Goal: Task Accomplishment & Management: Manage account settings

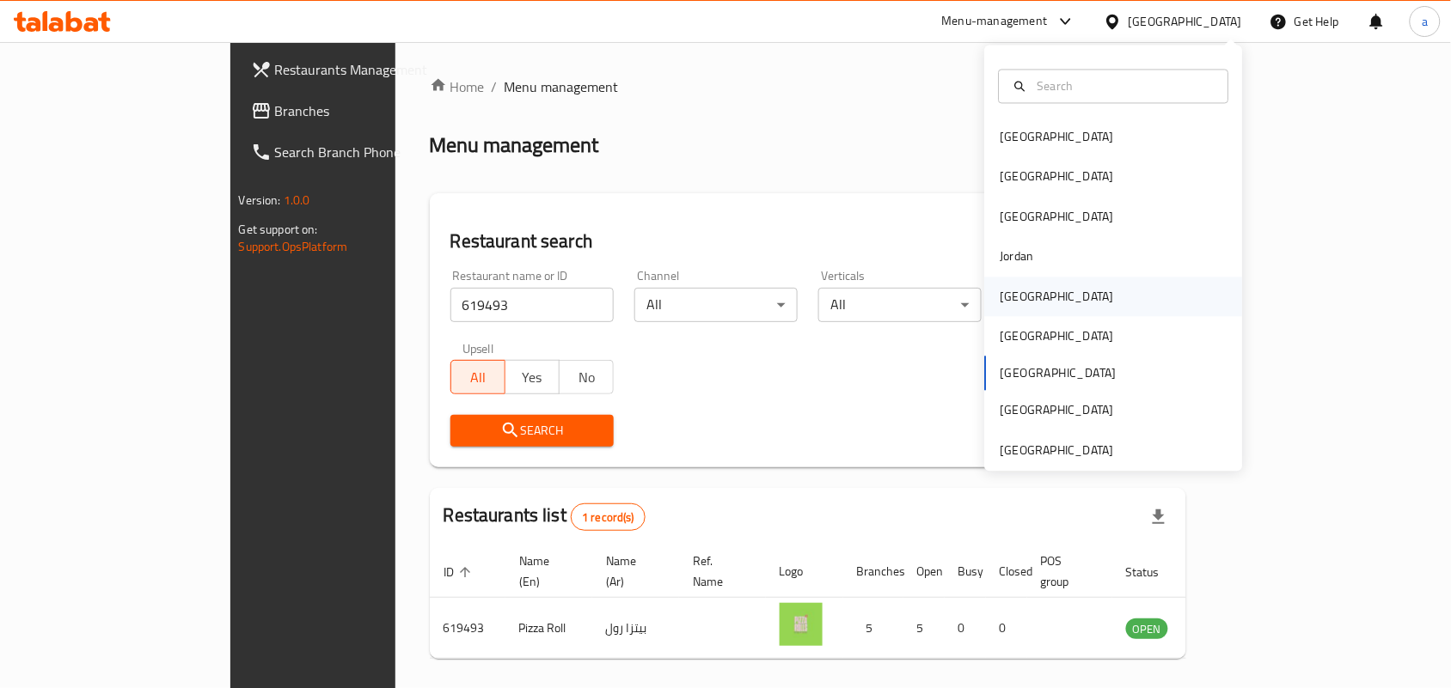
click at [1025, 292] on div "[GEOGRAPHIC_DATA]" at bounding box center [1056, 297] width 141 height 40
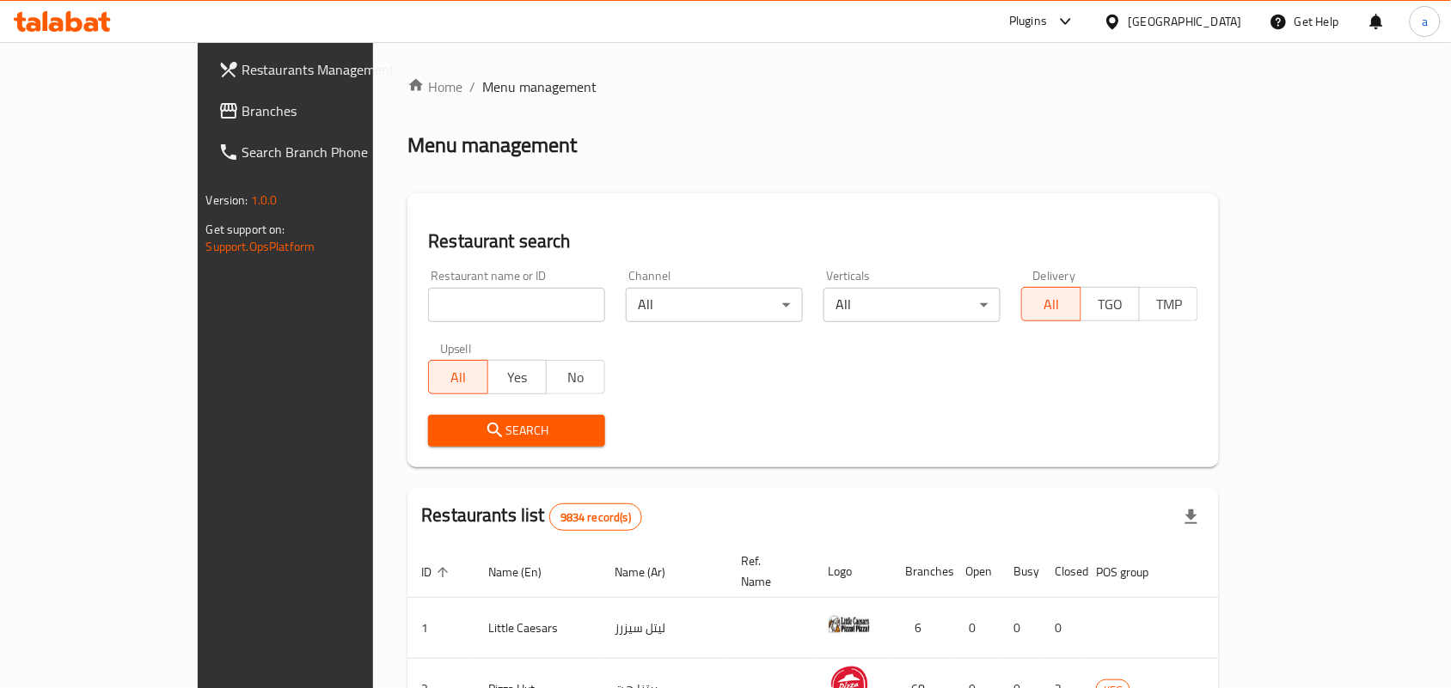
click at [242, 117] on span "Branches" at bounding box center [334, 111] width 184 height 21
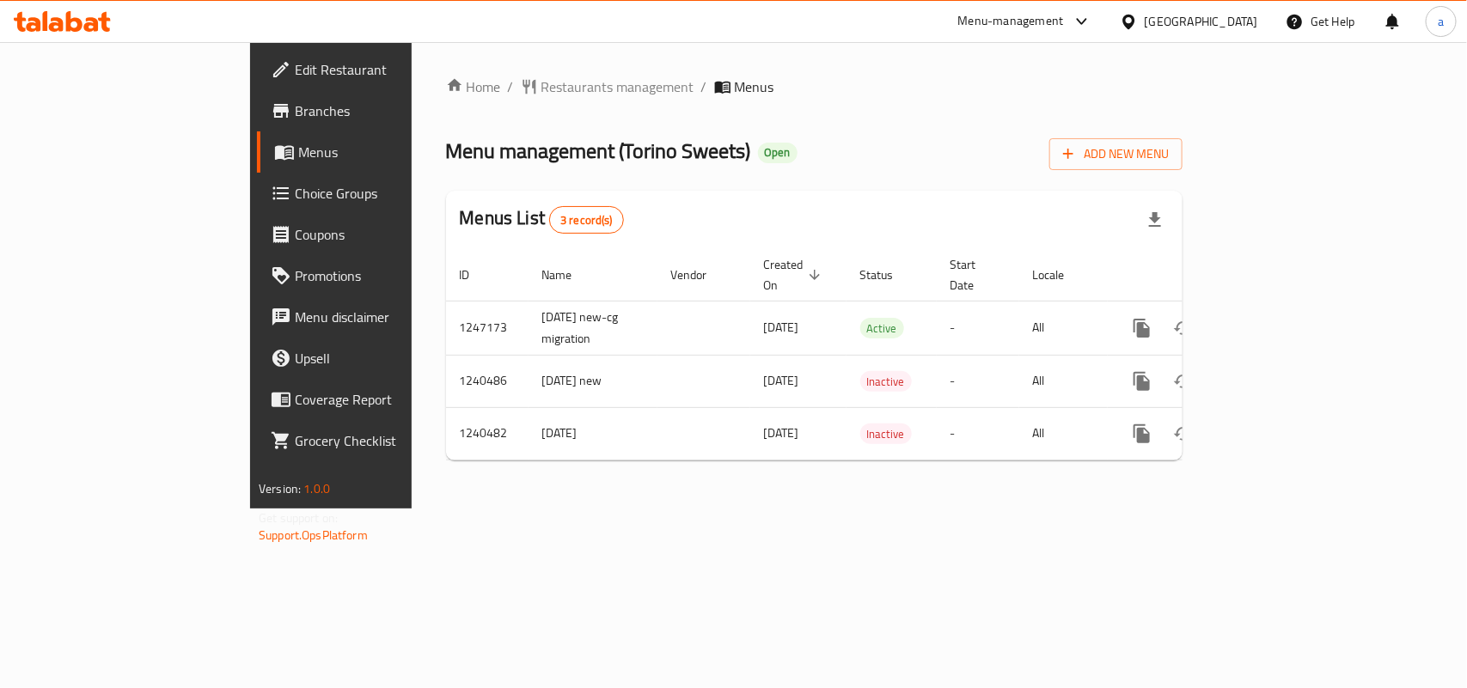
click at [541, 82] on span "Restaurants management" at bounding box center [617, 86] width 153 height 21
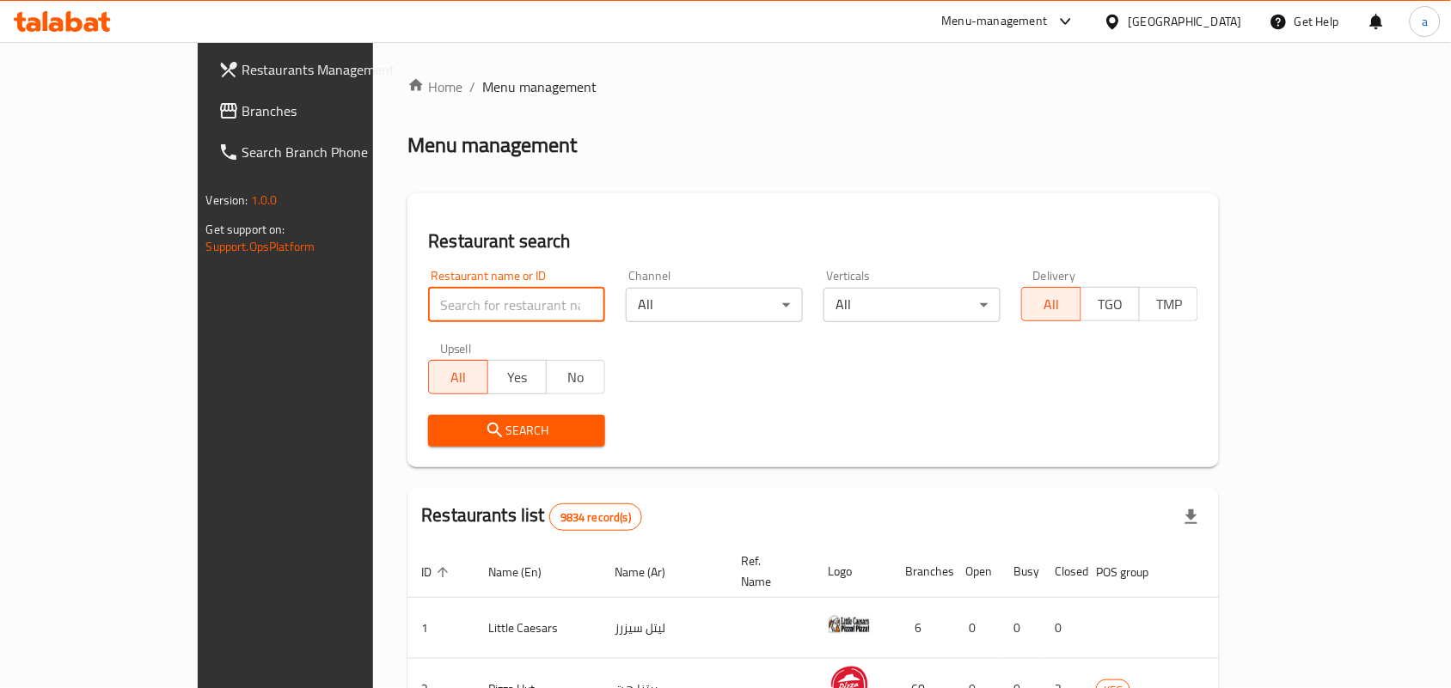
click at [428, 293] on input "search" at bounding box center [516, 305] width 177 height 34
paste input "4378"
type input "4378"
click button "Search" at bounding box center [516, 431] width 177 height 32
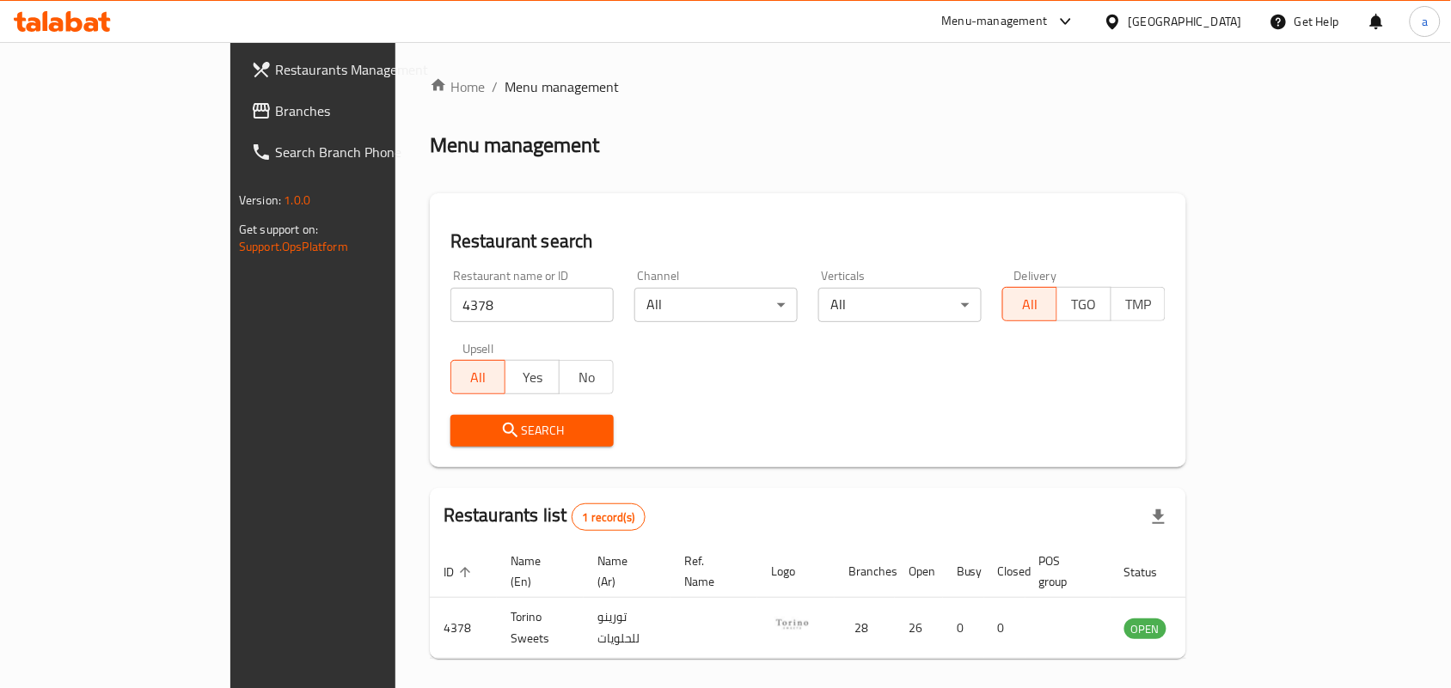
click at [1225, 21] on div "[GEOGRAPHIC_DATA]" at bounding box center [1184, 21] width 113 height 19
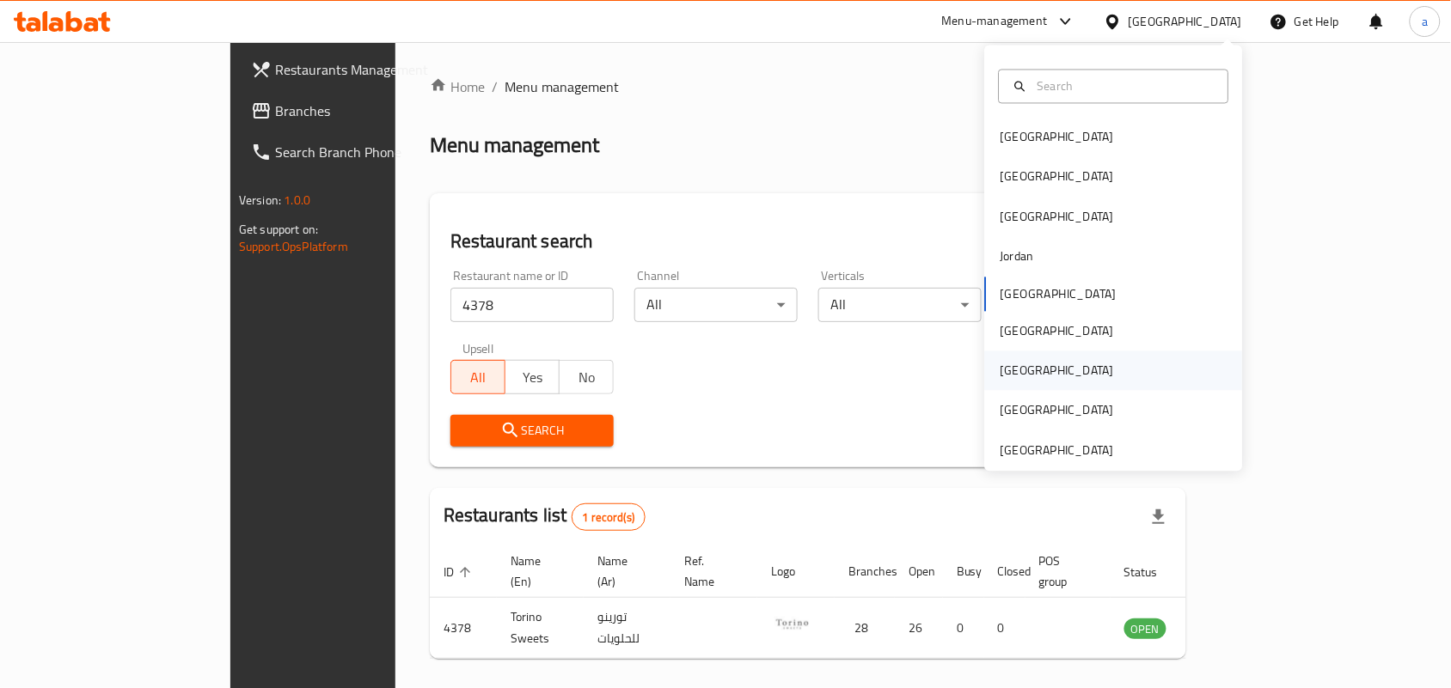
click at [1005, 375] on div "[GEOGRAPHIC_DATA]" at bounding box center [1056, 371] width 113 height 19
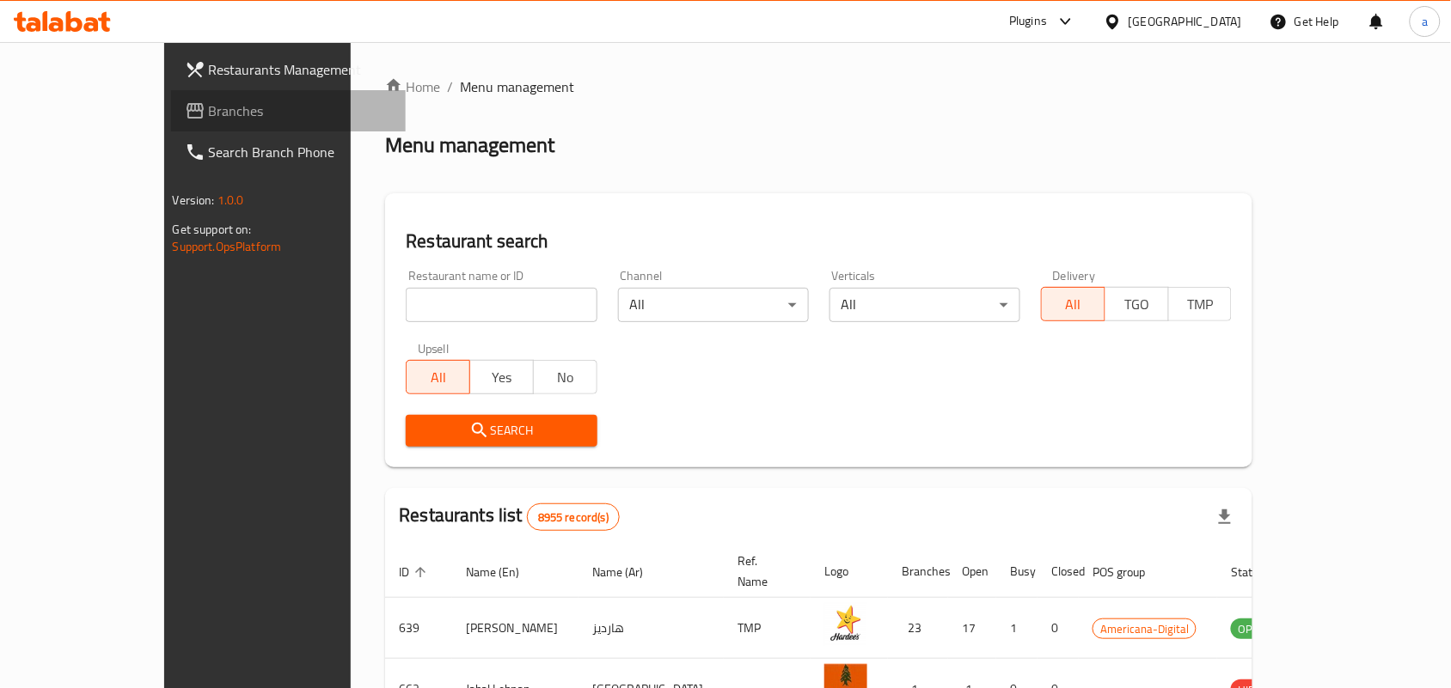
click at [209, 110] on span "Branches" at bounding box center [301, 111] width 184 height 21
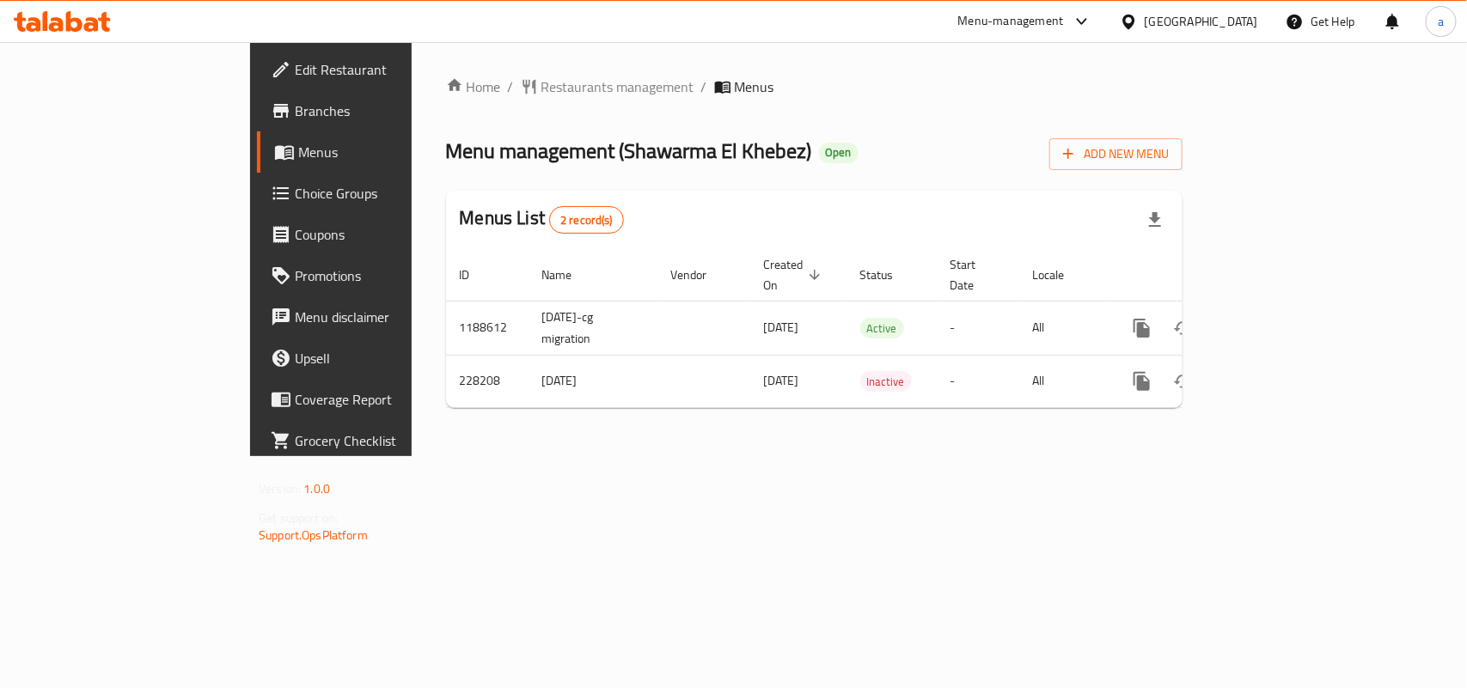
click at [446, 103] on div "Home / Restaurants management / Menus Menu management ( Shawarma El Khebez ) Op…" at bounding box center [814, 248] width 736 height 345
click at [541, 82] on span "Restaurants management" at bounding box center [617, 86] width 153 height 21
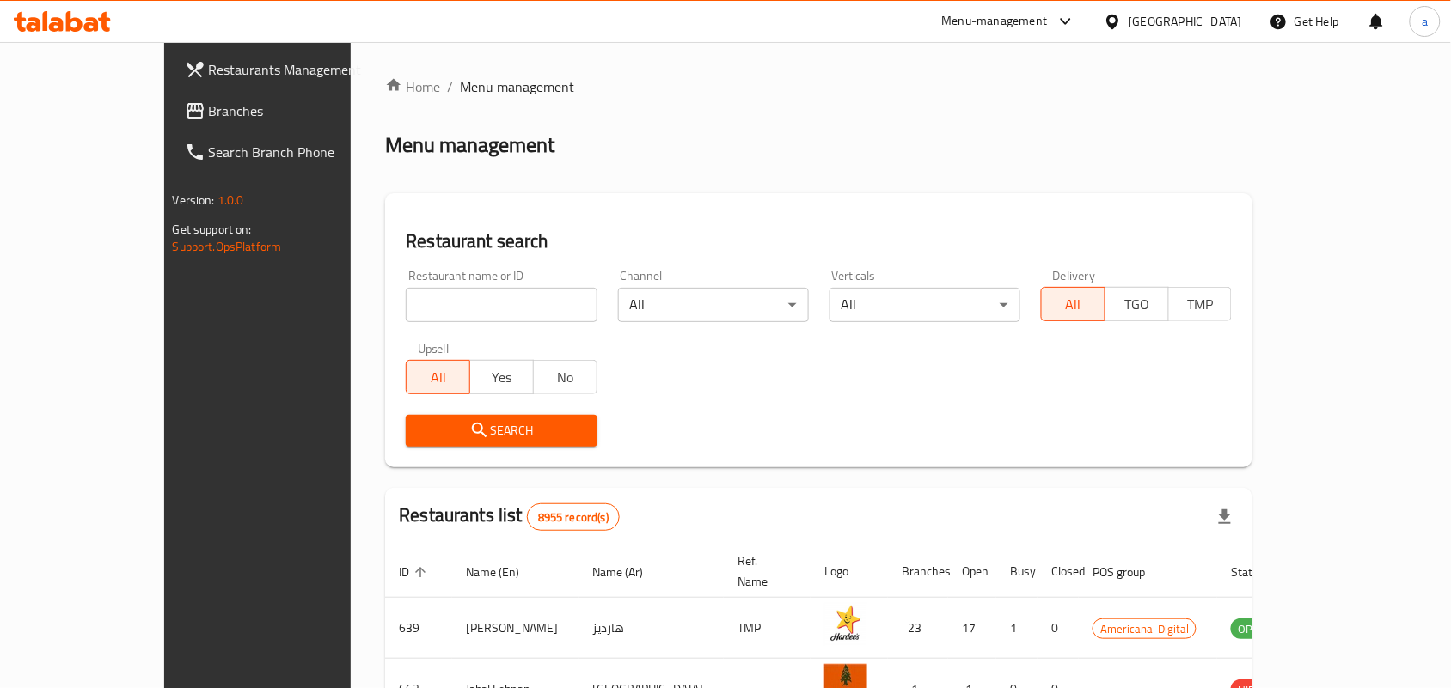
click at [406, 301] on input "search" at bounding box center [501, 305] width 191 height 34
paste input "625882"
type input "625882"
click button "Search" at bounding box center [501, 431] width 191 height 32
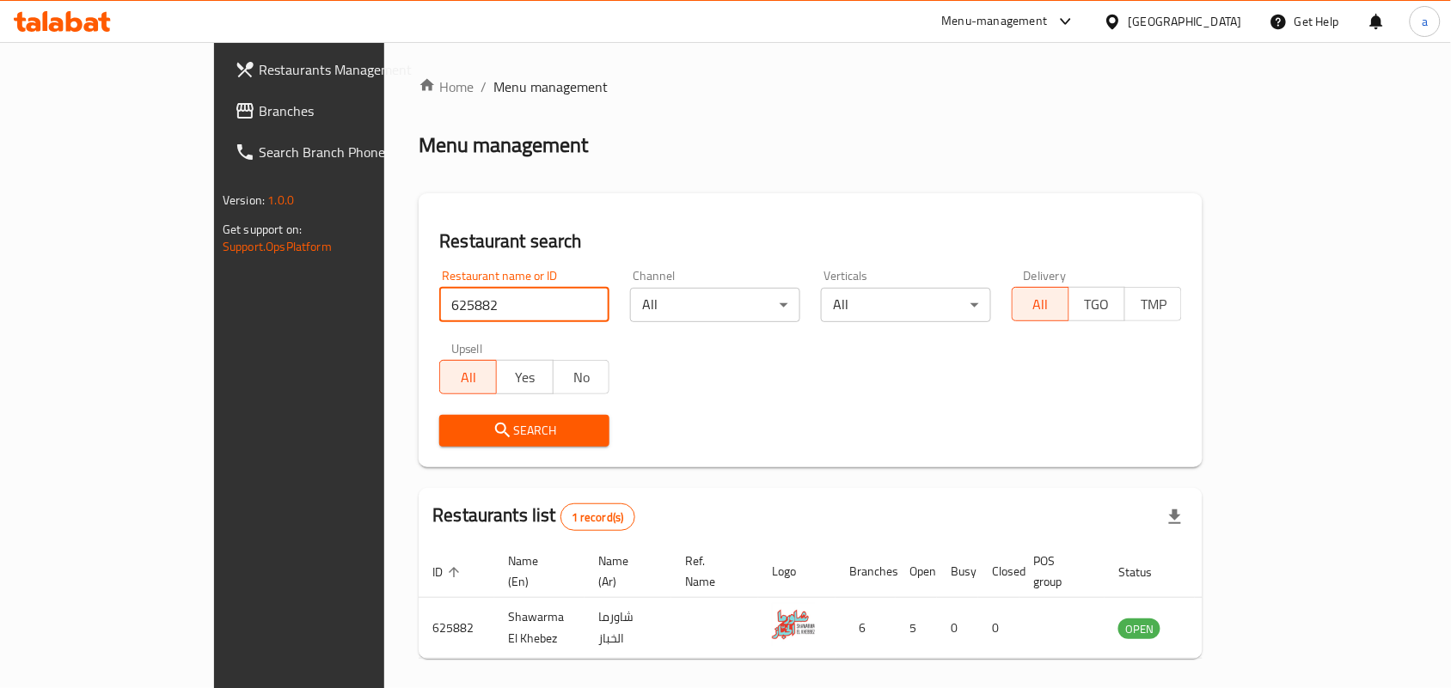
click at [1223, 23] on div "[GEOGRAPHIC_DATA]" at bounding box center [1184, 21] width 113 height 19
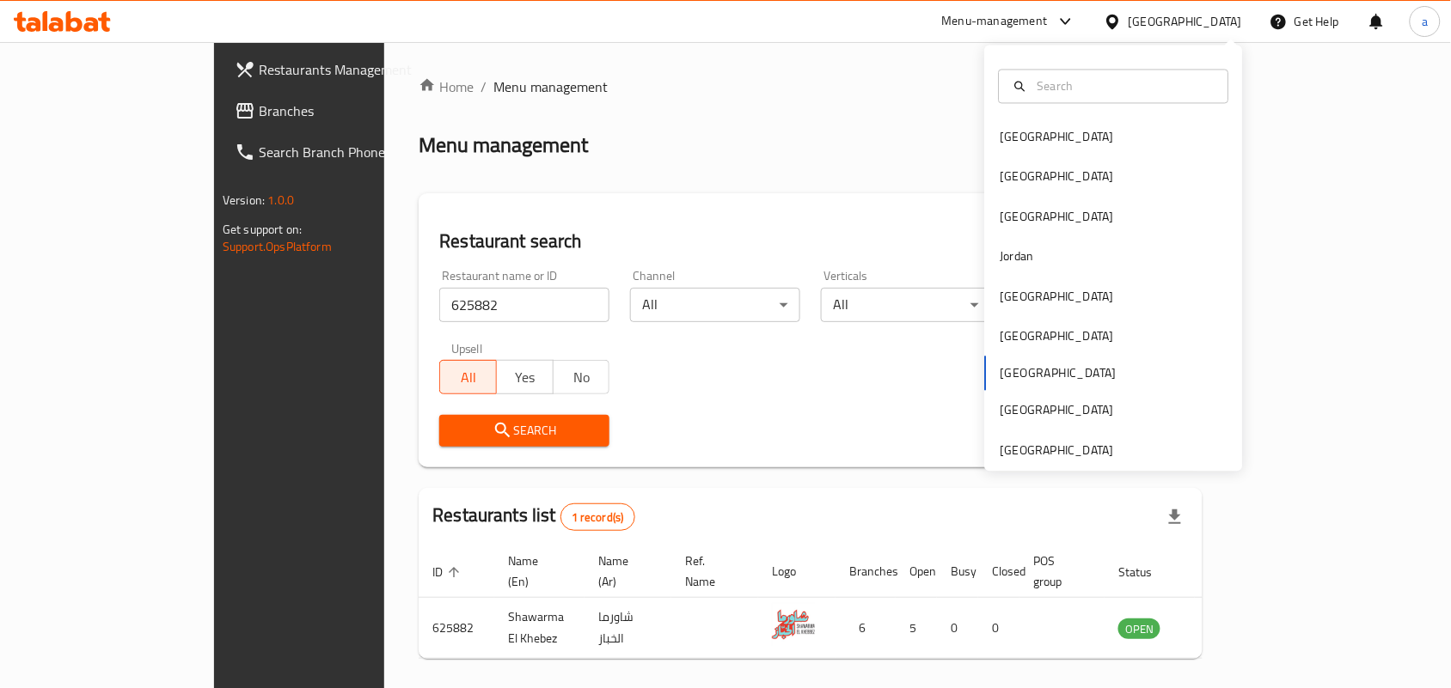
click at [1117, 466] on div "Bahrain Egypt Iraq Jordan Kuwait Oman Qatar Saudi Arabia United Arab Emirates" at bounding box center [1114, 259] width 258 height 426
click at [1109, 448] on div "[GEOGRAPHIC_DATA]" at bounding box center [1114, 451] width 258 height 40
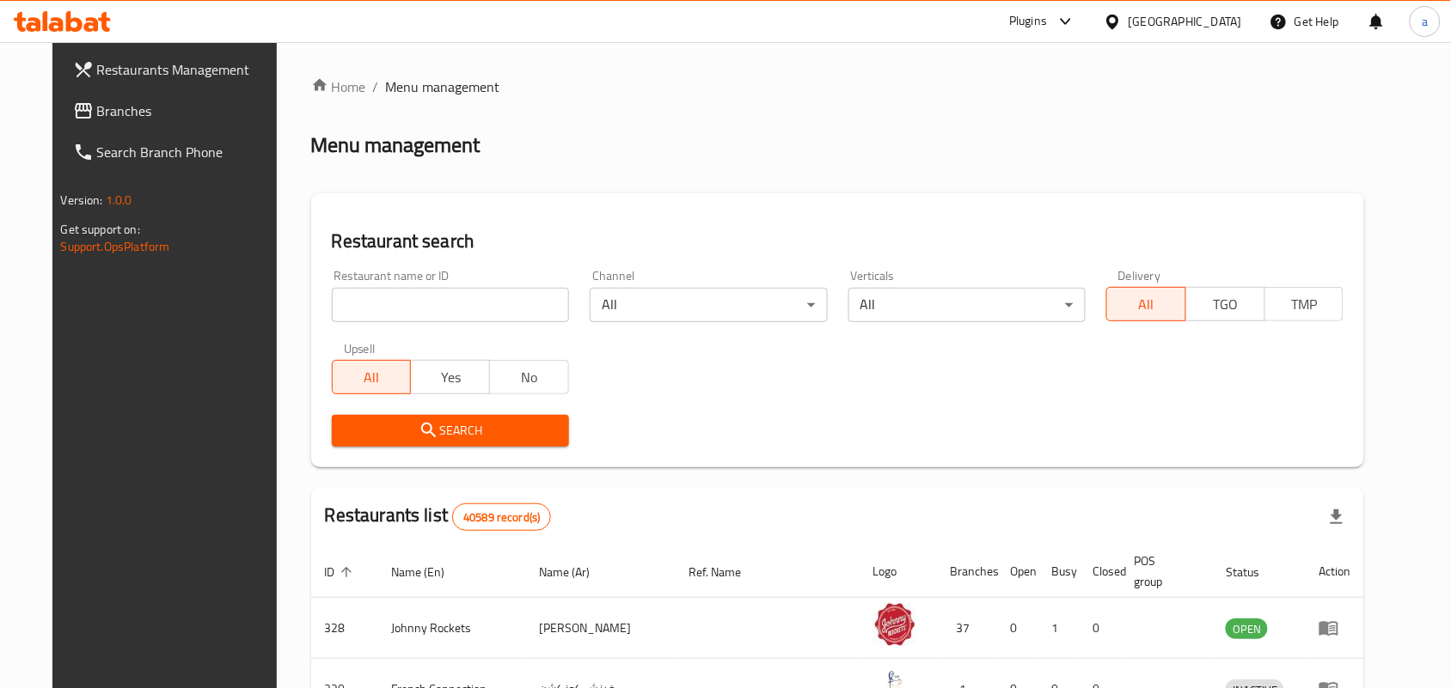
click at [107, 112] on span "Branches" at bounding box center [189, 111] width 184 height 21
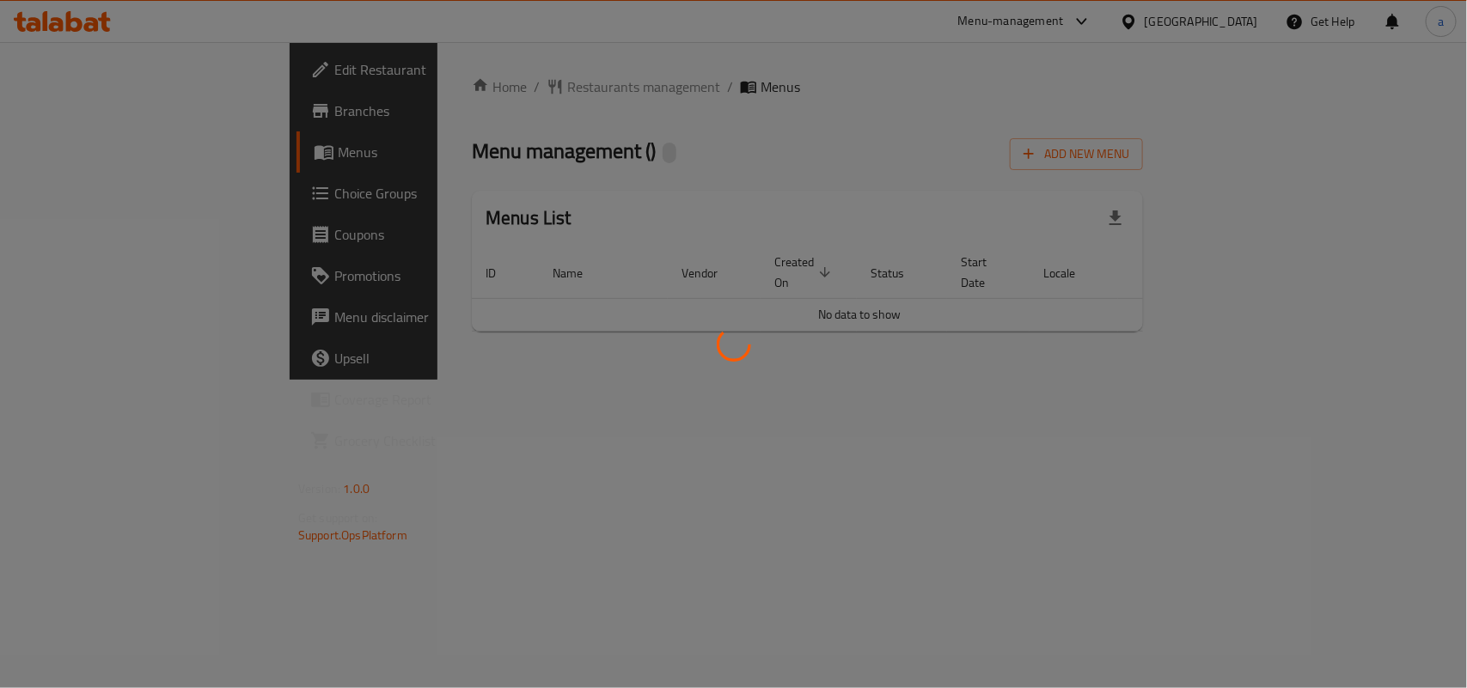
click at [479, 69] on div at bounding box center [733, 344] width 1467 height 688
click at [471, 86] on div at bounding box center [733, 344] width 1467 height 688
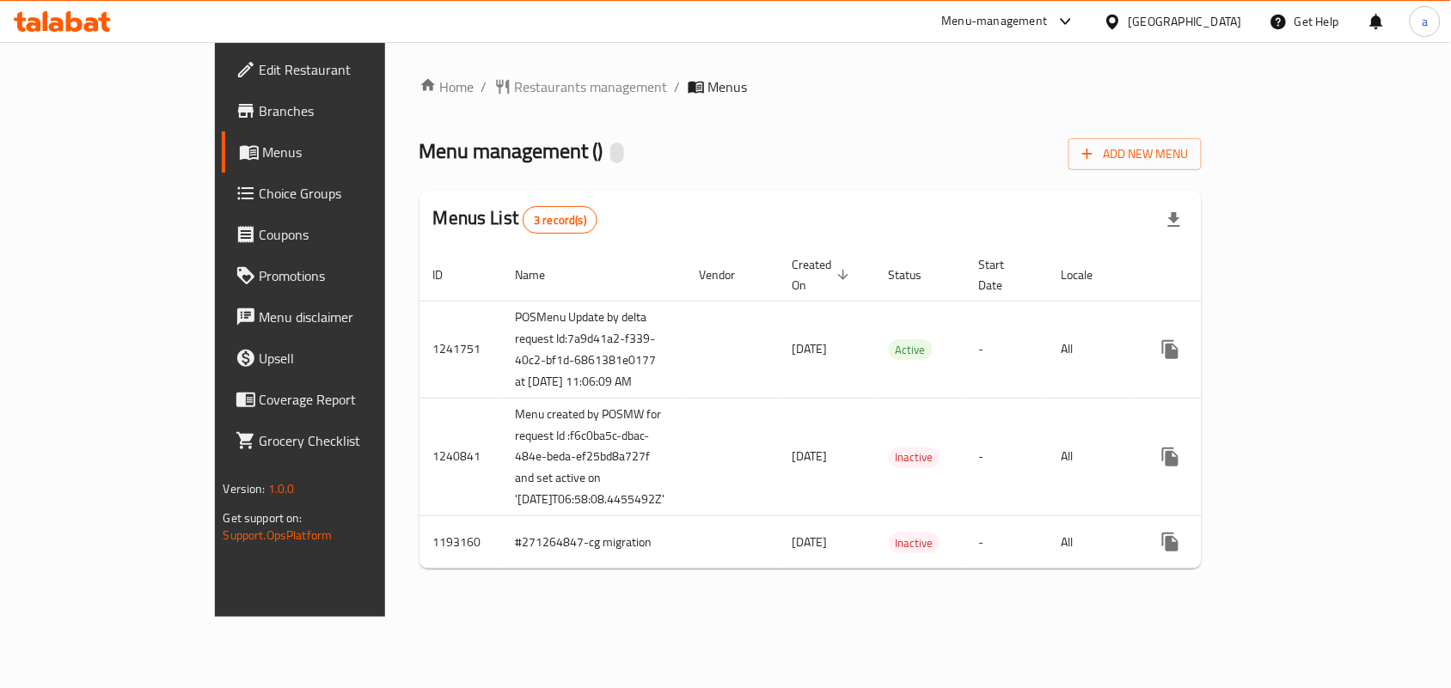
click at [443, 108] on div "Home / Restaurants management / Menus Menu management ( ) Add New Menu Menus Li…" at bounding box center [810, 329] width 783 height 506
click at [515, 82] on span "Restaurants management" at bounding box center [591, 86] width 153 height 21
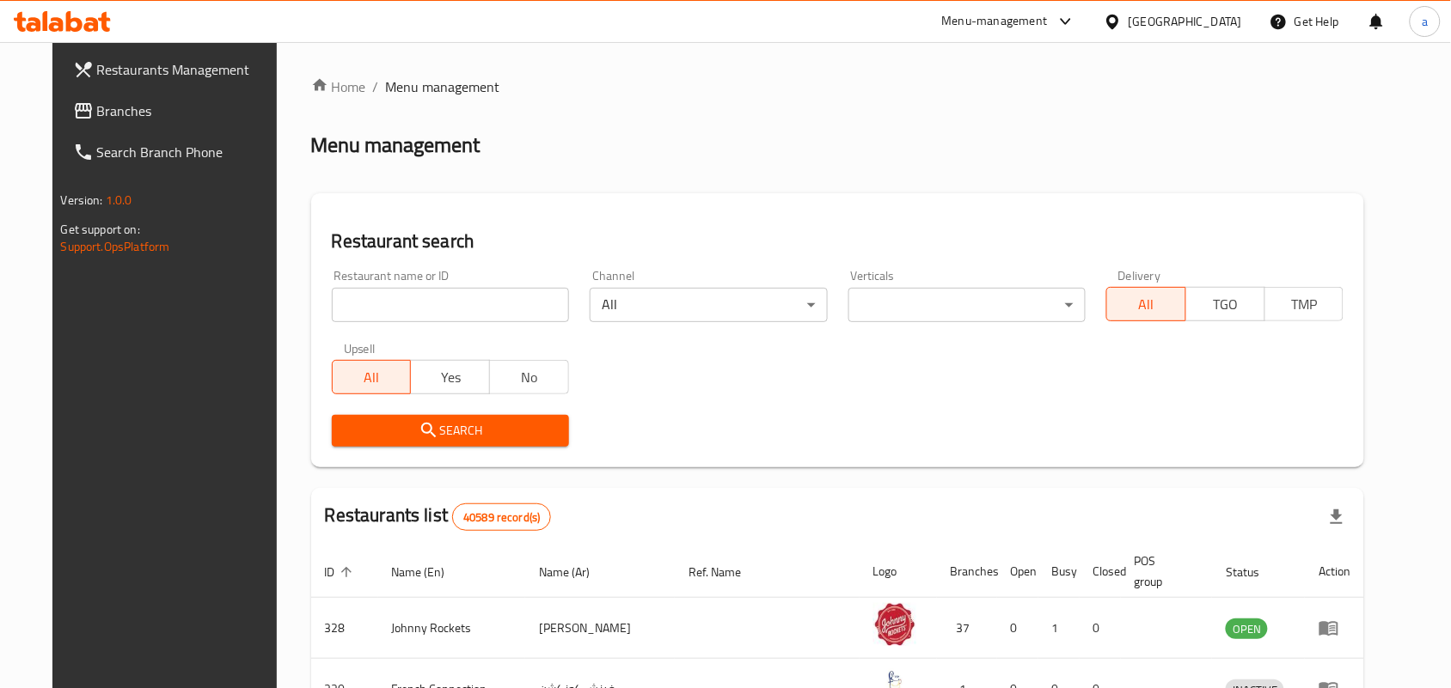
click at [385, 314] on input "search" at bounding box center [450, 305] width 237 height 34
paste input "3658"
type input "3658"
click button "Search" at bounding box center [450, 431] width 237 height 32
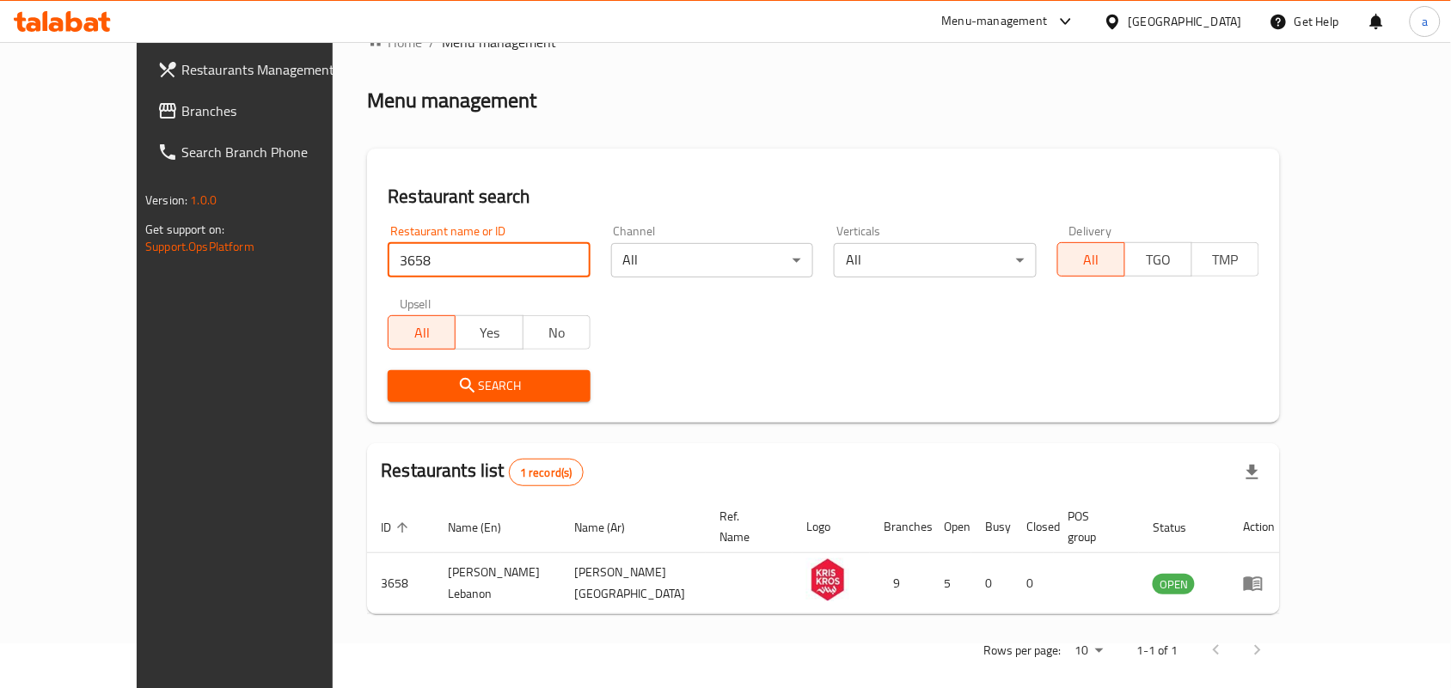
scroll to position [27, 0]
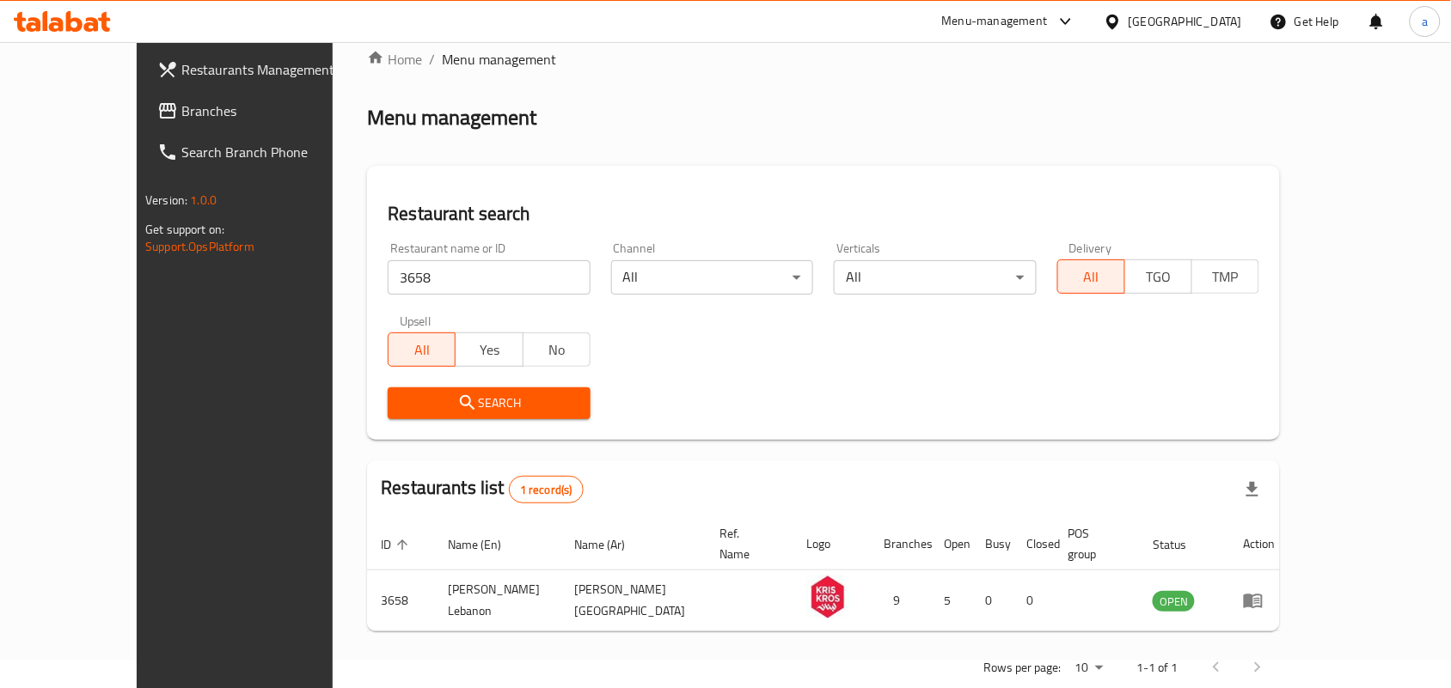
click at [1182, 17] on div "[GEOGRAPHIC_DATA]" at bounding box center [1184, 21] width 113 height 19
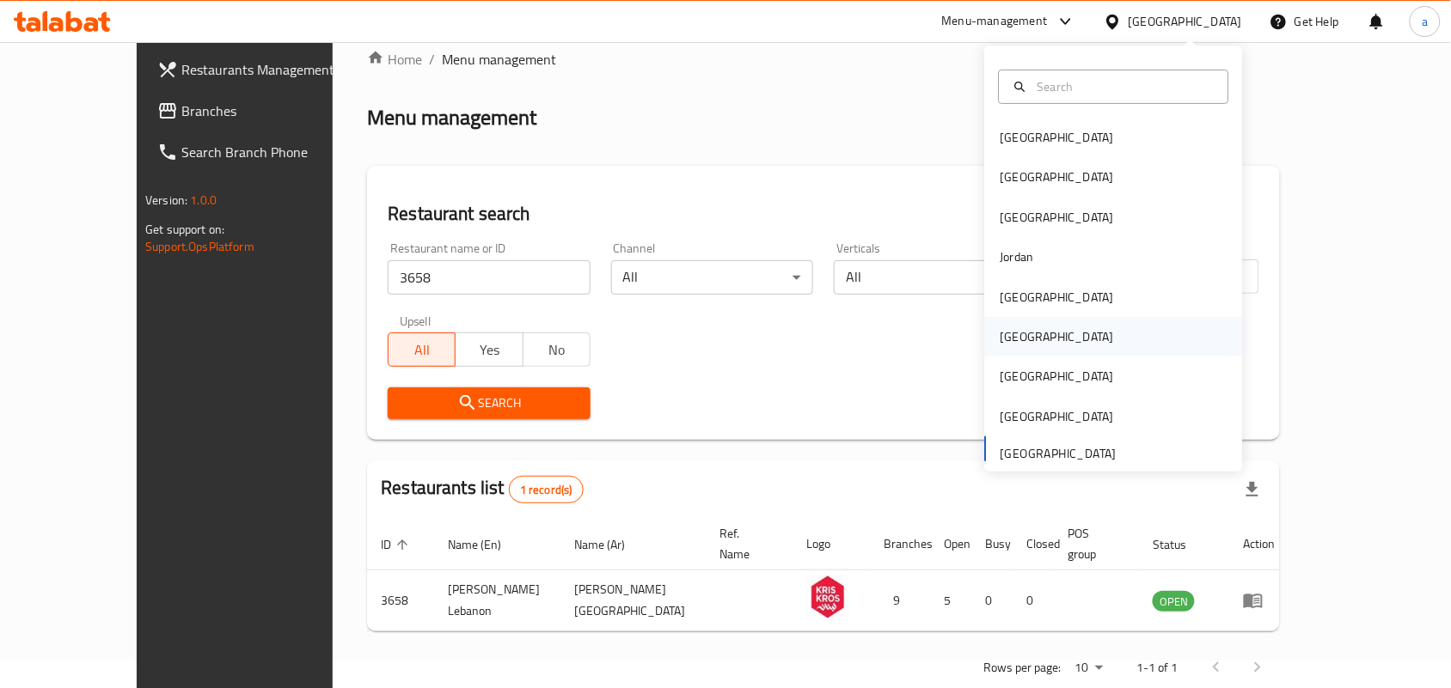
click at [1004, 328] on div "[GEOGRAPHIC_DATA]" at bounding box center [1056, 336] width 113 height 19
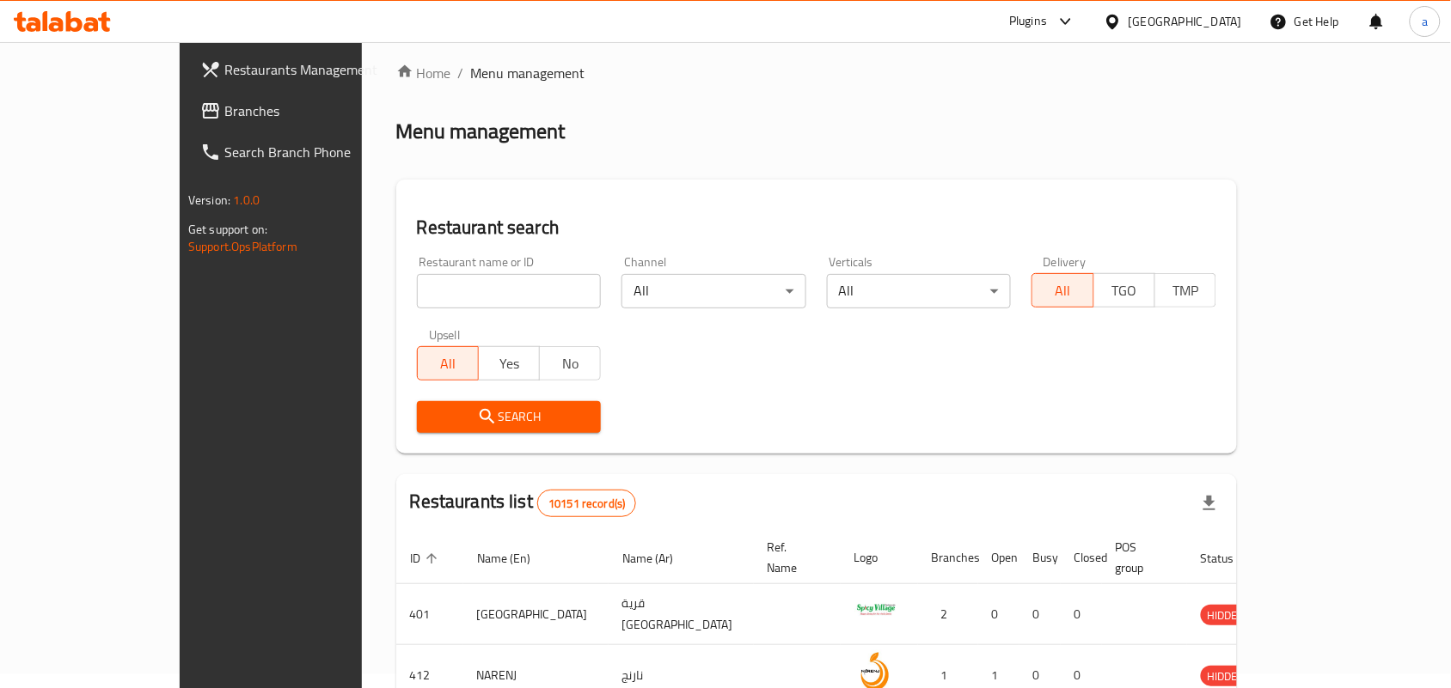
scroll to position [27, 0]
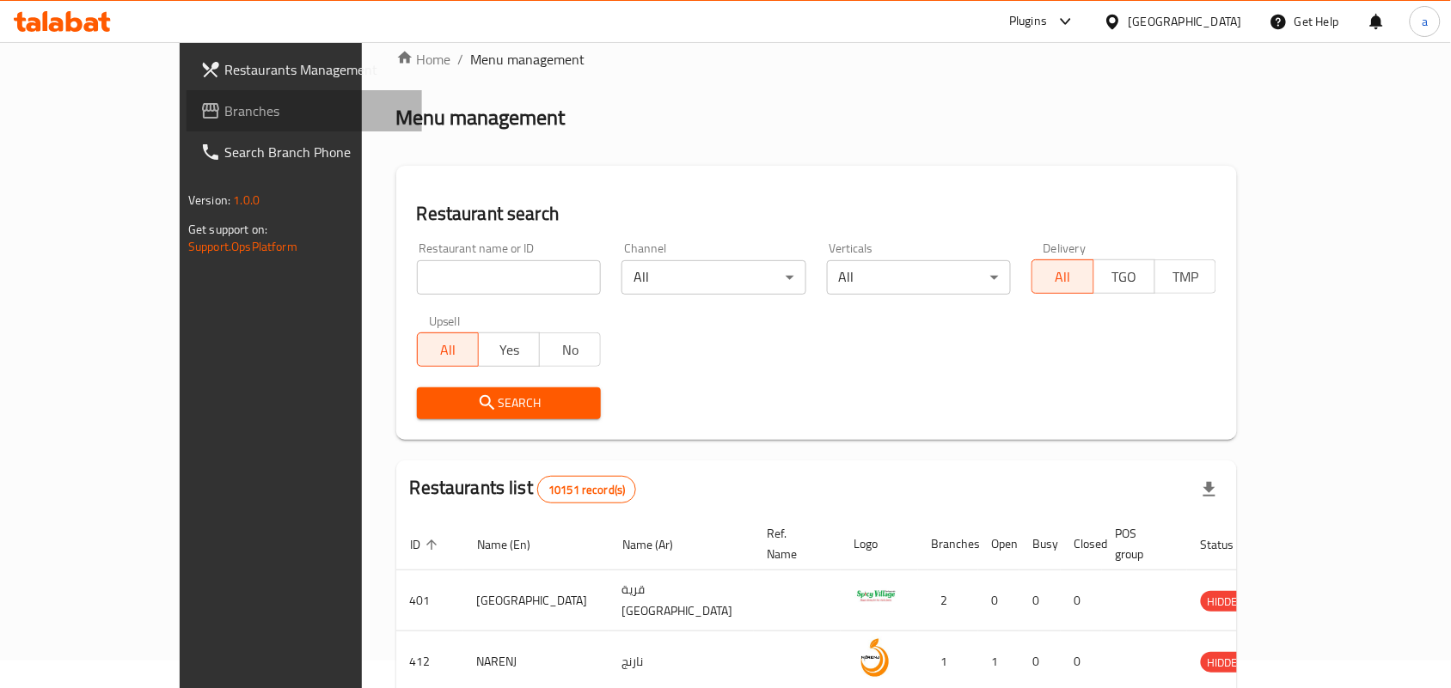
click at [224, 120] on span "Branches" at bounding box center [316, 111] width 184 height 21
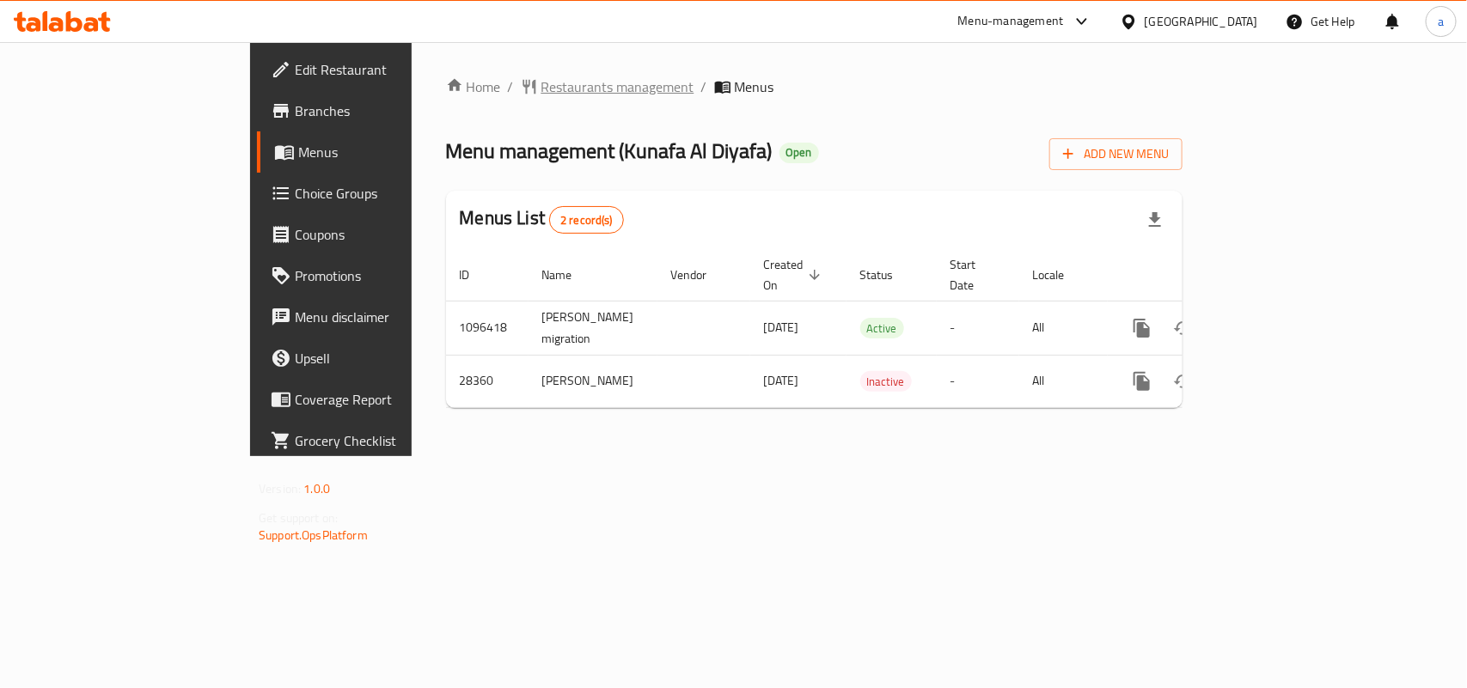
click at [541, 89] on span "Restaurants management" at bounding box center [617, 86] width 153 height 21
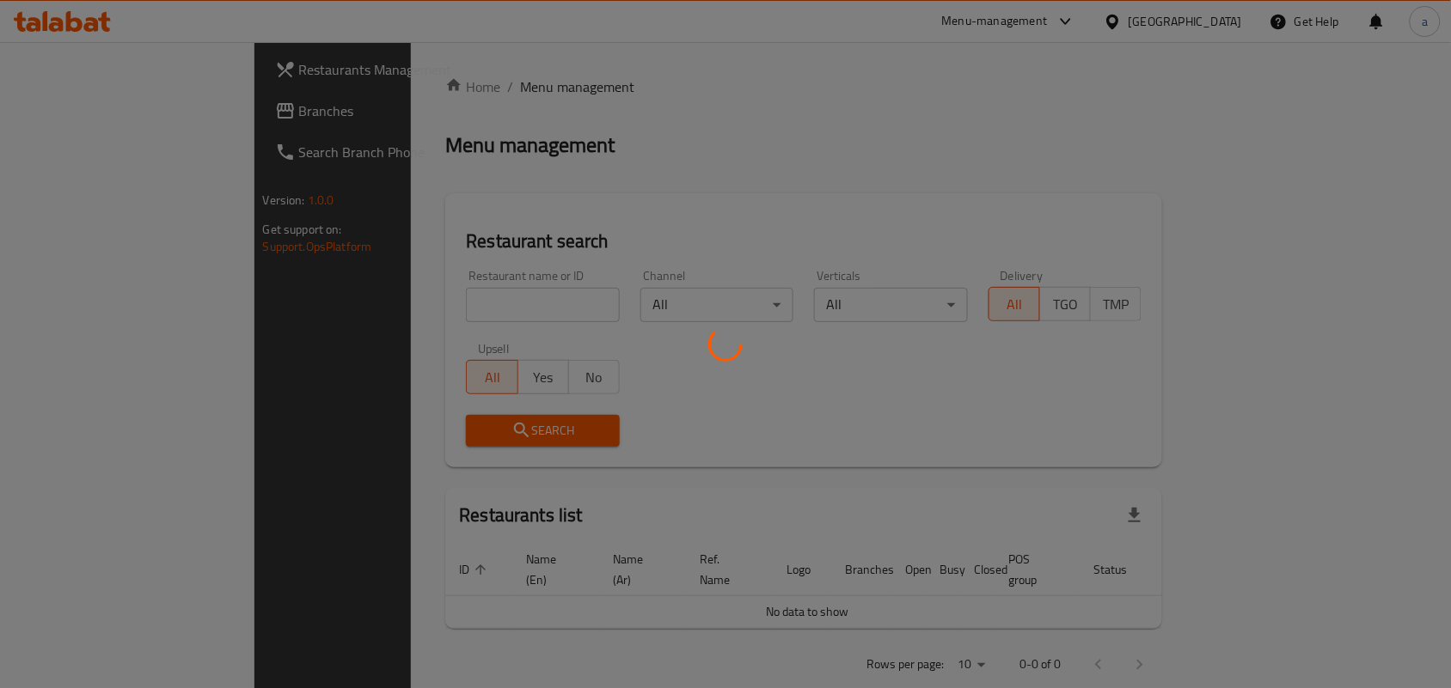
click at [385, 305] on div at bounding box center [725, 344] width 1451 height 688
click at [385, 303] on div at bounding box center [725, 344] width 1451 height 688
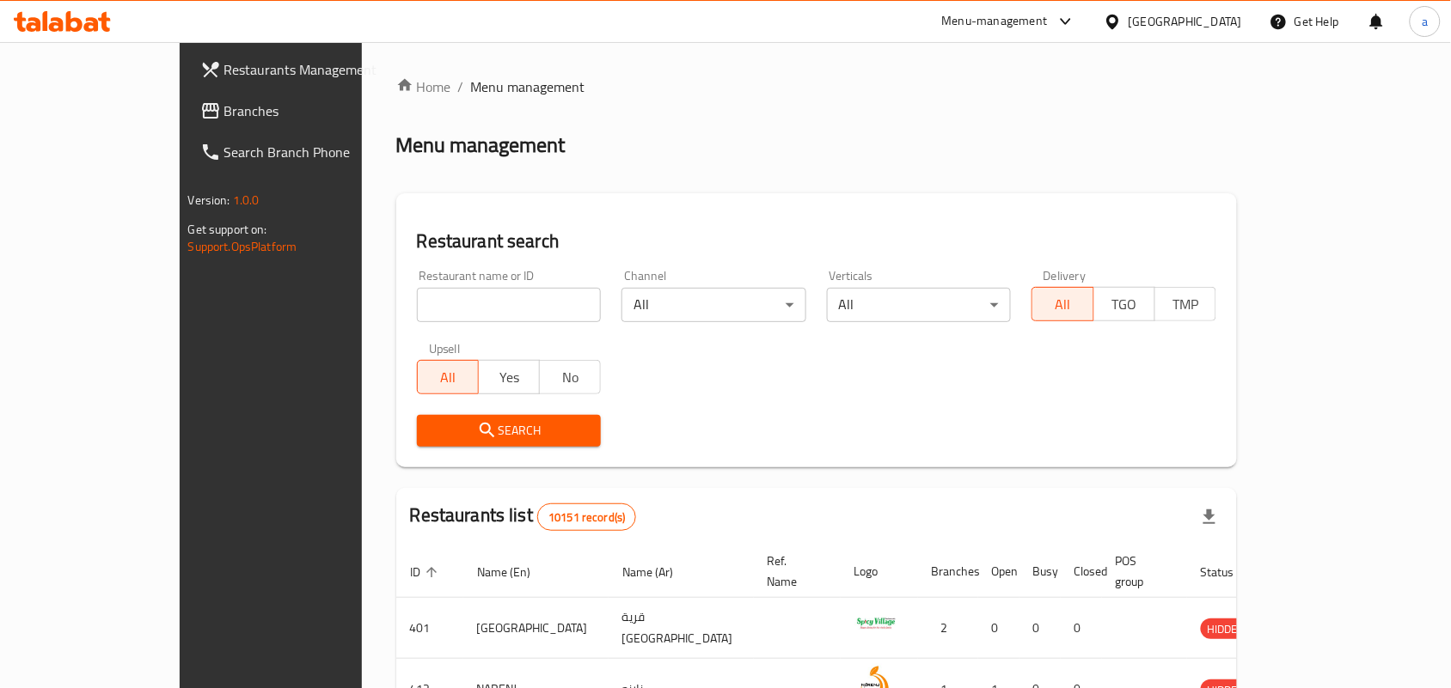
click at [417, 292] on input "search" at bounding box center [509, 305] width 185 height 34
paste input "14804"
type input "14804"
click button "Search" at bounding box center [509, 431] width 185 height 32
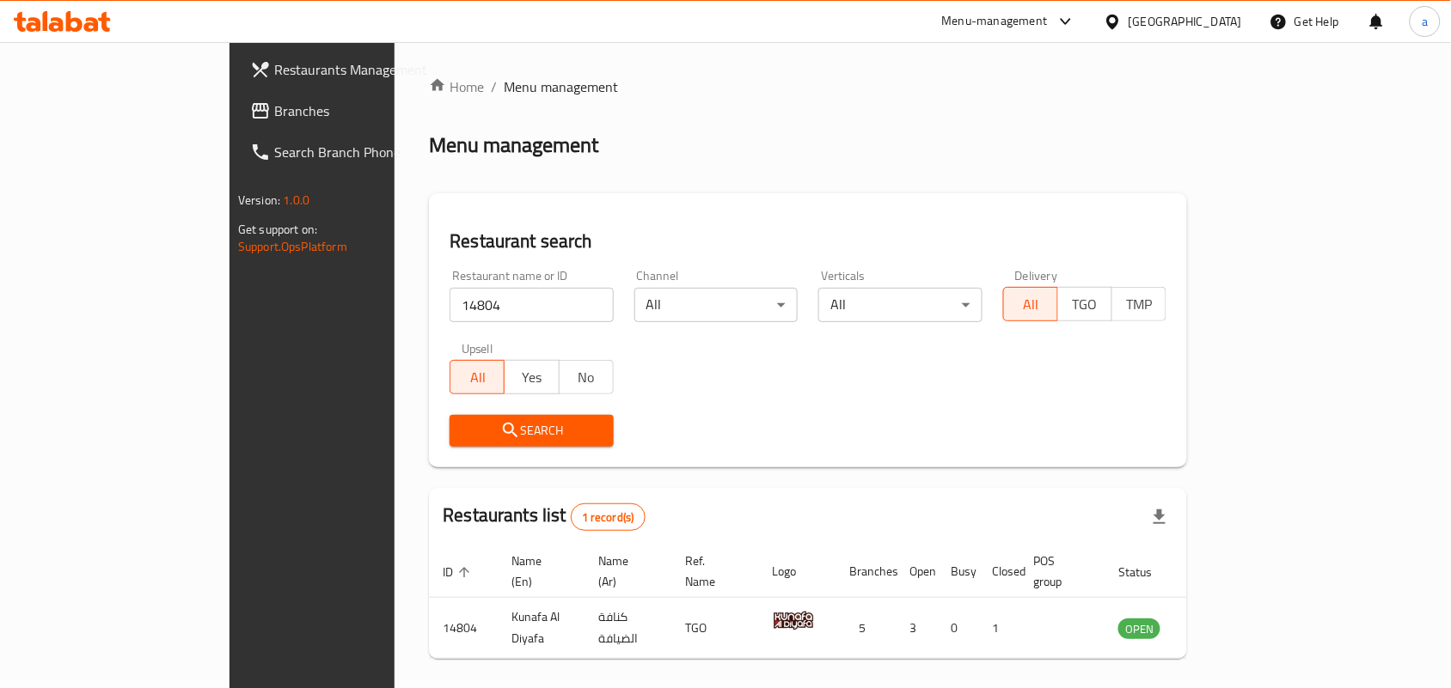
click at [1118, 22] on icon at bounding box center [1112, 21] width 12 height 15
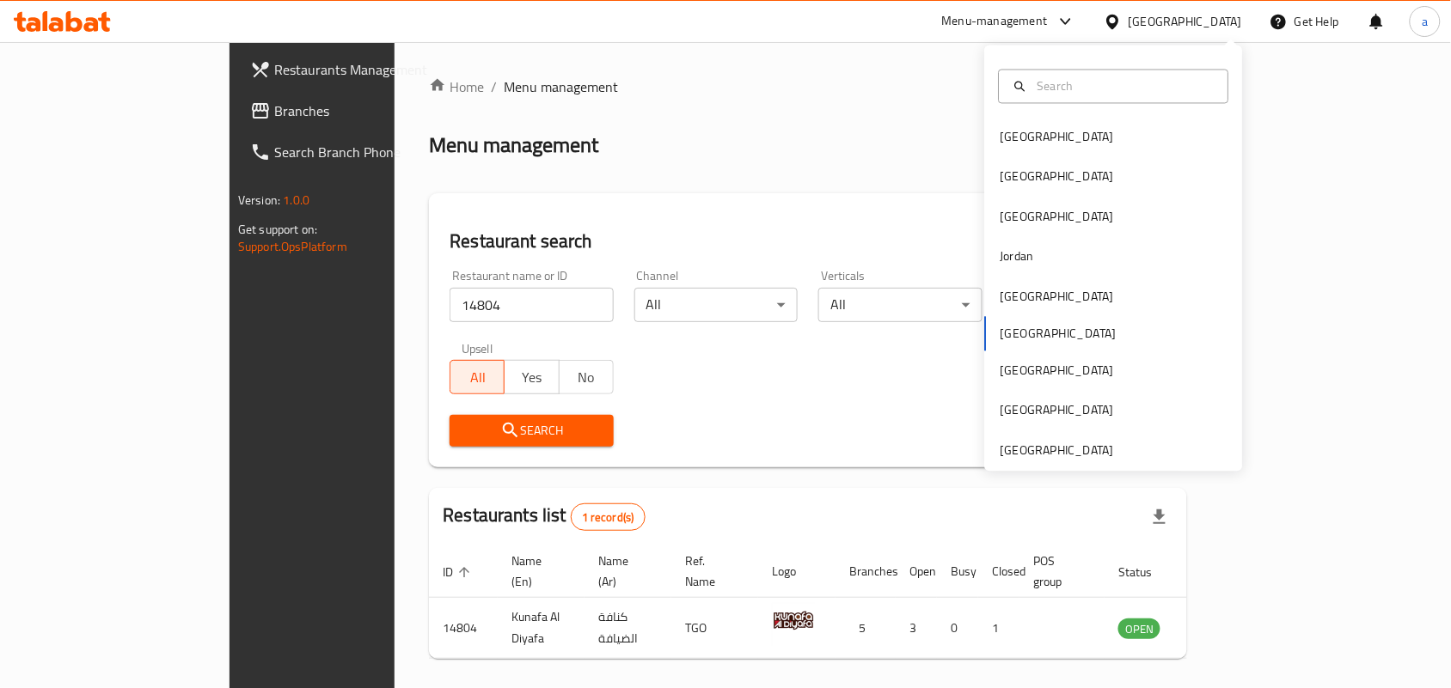
click at [1074, 462] on div "Bahrain Egypt Iraq Jordan Kuwait Oman Qatar Saudi Arabia United Arab Emirates" at bounding box center [1114, 259] width 258 height 426
click at [1076, 451] on div "[GEOGRAPHIC_DATA]" at bounding box center [1056, 450] width 113 height 19
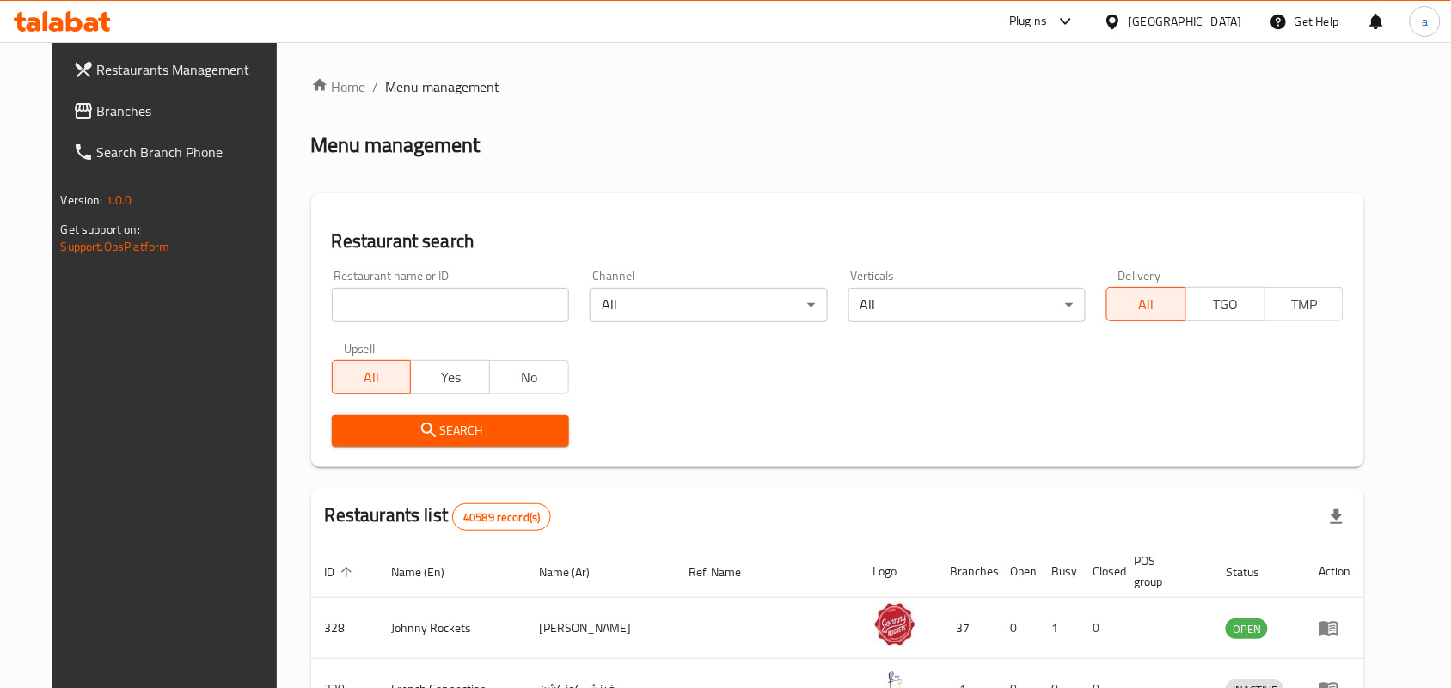
click at [113, 113] on span "Branches" at bounding box center [189, 111] width 184 height 21
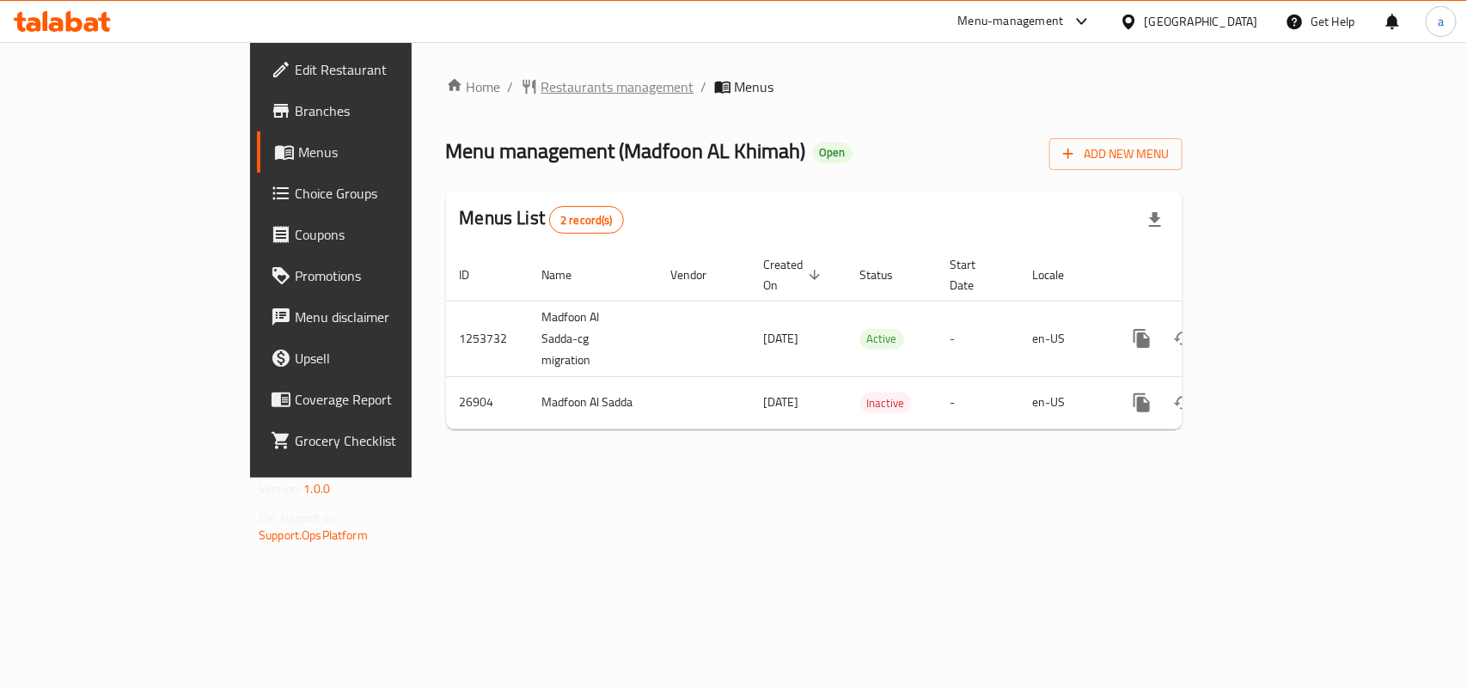
click at [541, 86] on span "Restaurants management" at bounding box center [617, 86] width 153 height 21
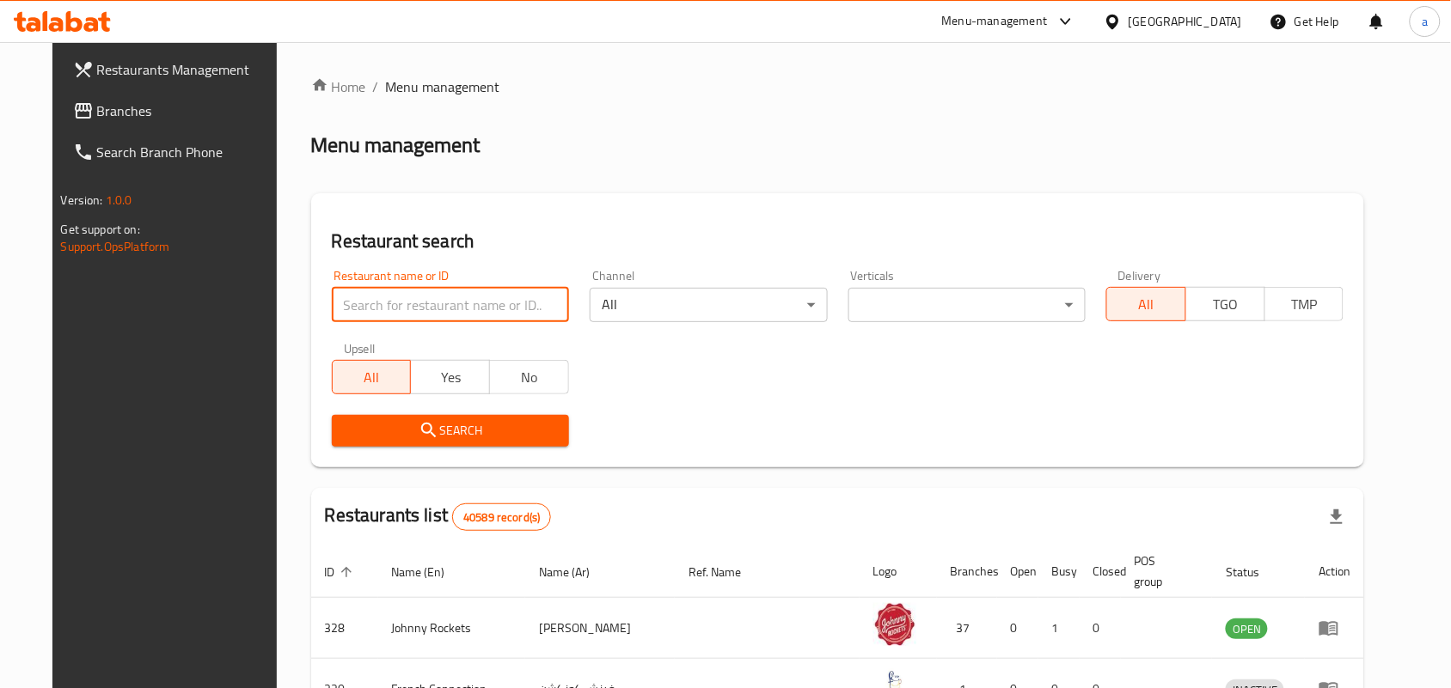
click at [381, 301] on input "search" at bounding box center [450, 305] width 237 height 34
paste input "14037"
type input "14037"
click button "Search" at bounding box center [450, 431] width 237 height 32
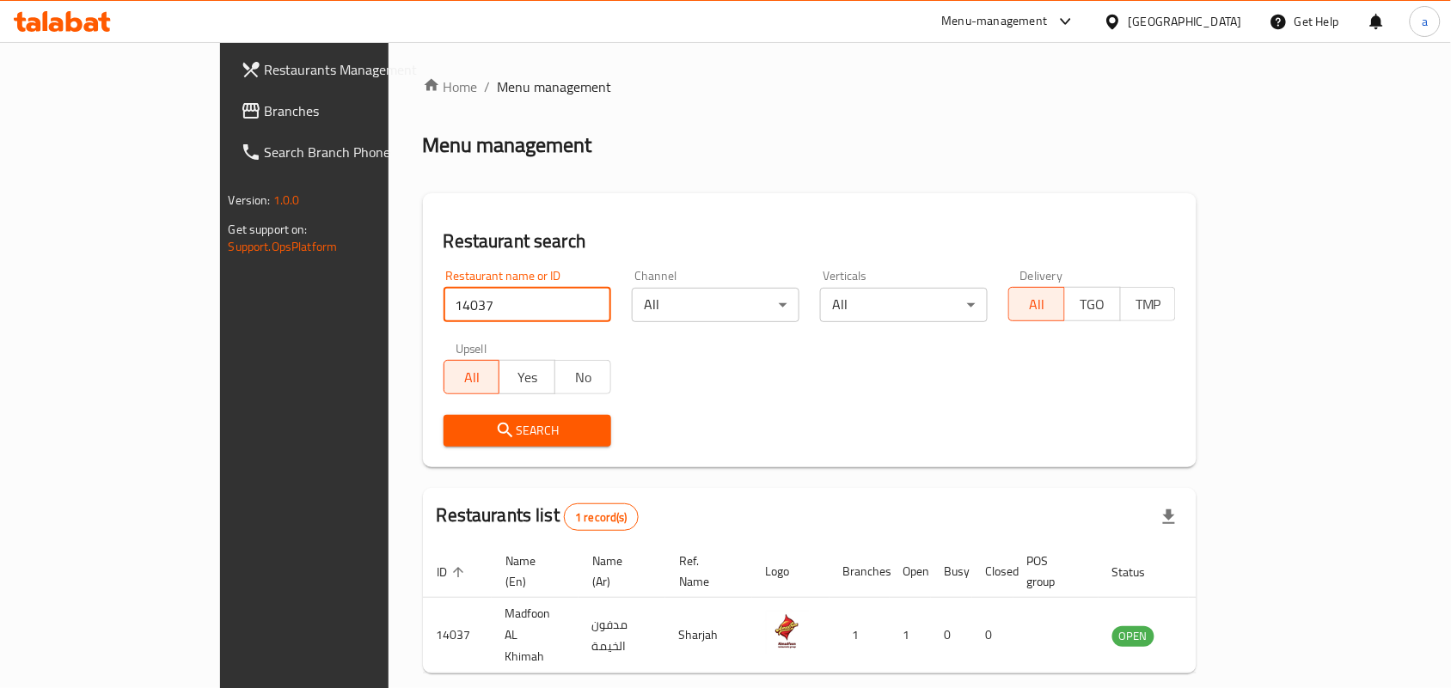
click at [603, 186] on div "Home / Menu management Menu management Restaurant search Restaurant name or ID …" at bounding box center [810, 404] width 774 height 656
click at [1183, 12] on div "[GEOGRAPHIC_DATA]" at bounding box center [1184, 21] width 113 height 19
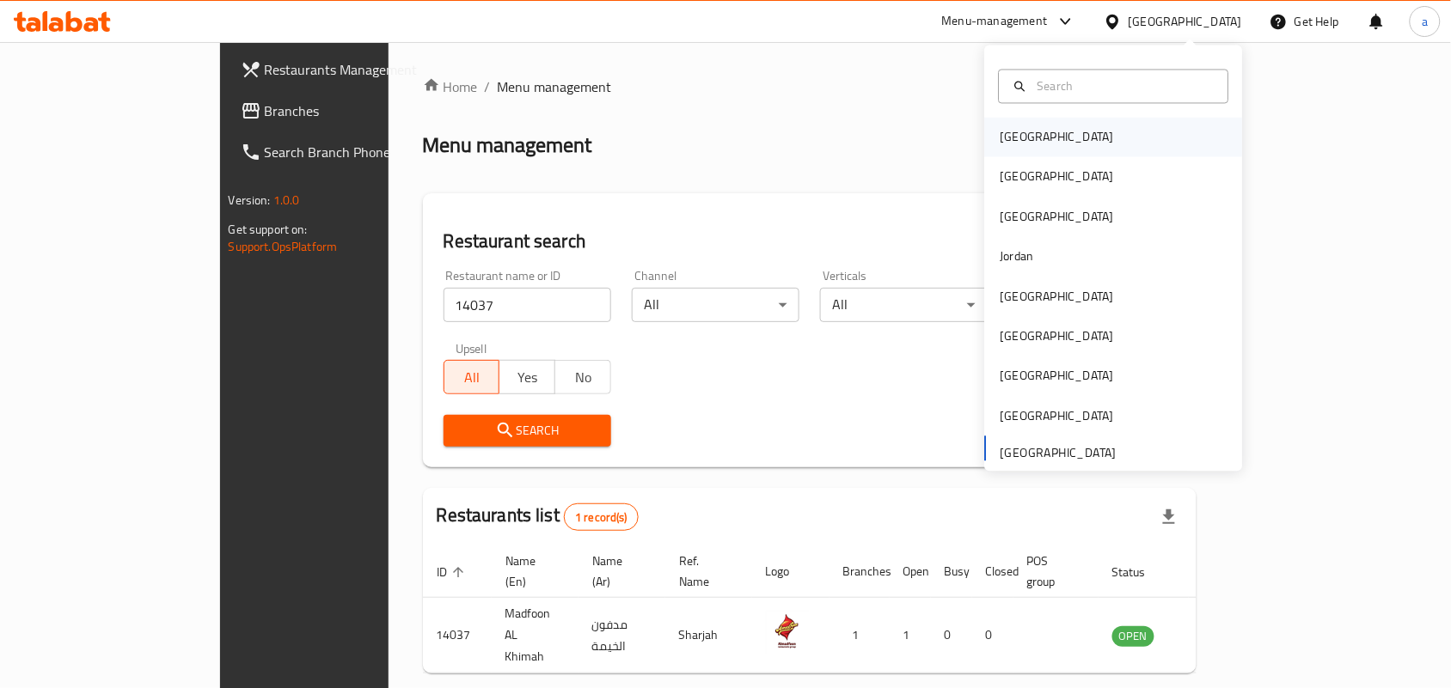
click at [1032, 133] on div "Bahrain" at bounding box center [1056, 138] width 141 height 40
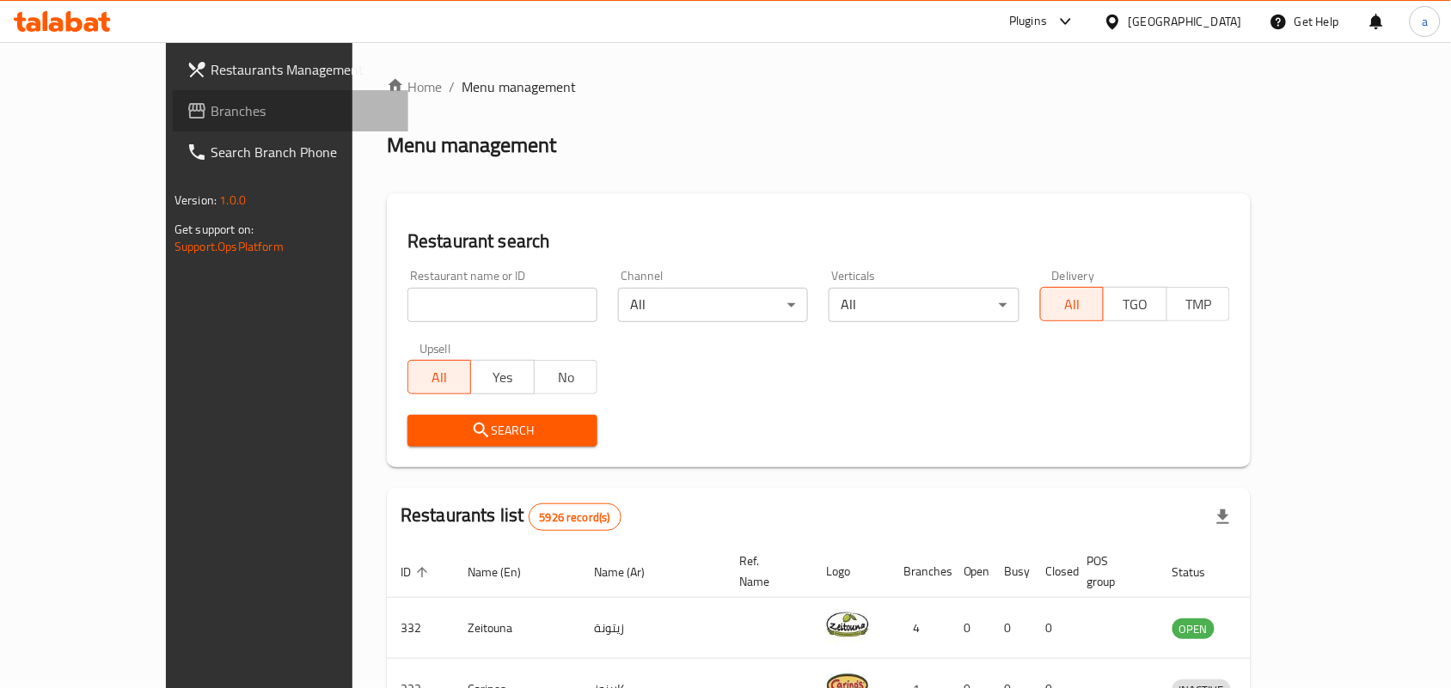
click at [211, 116] on span "Branches" at bounding box center [303, 111] width 184 height 21
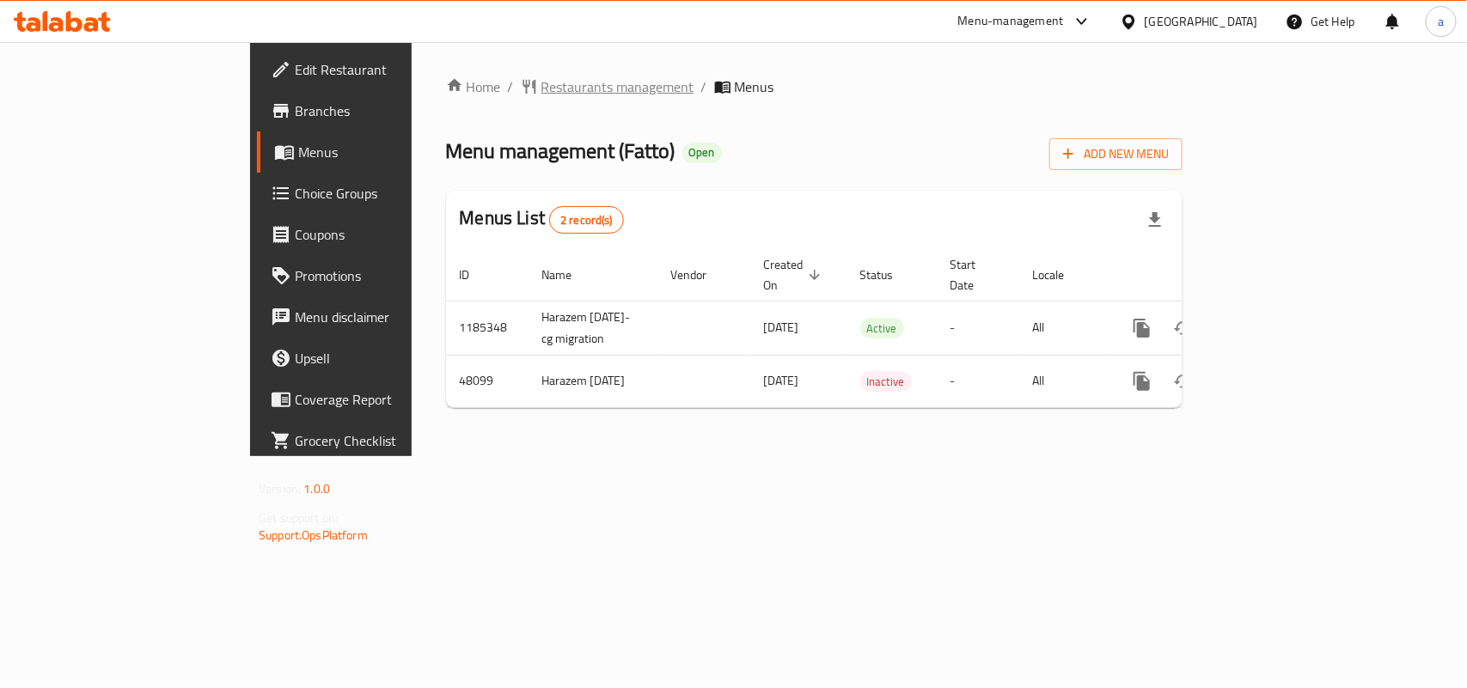
click at [541, 89] on span "Restaurants management" at bounding box center [617, 86] width 153 height 21
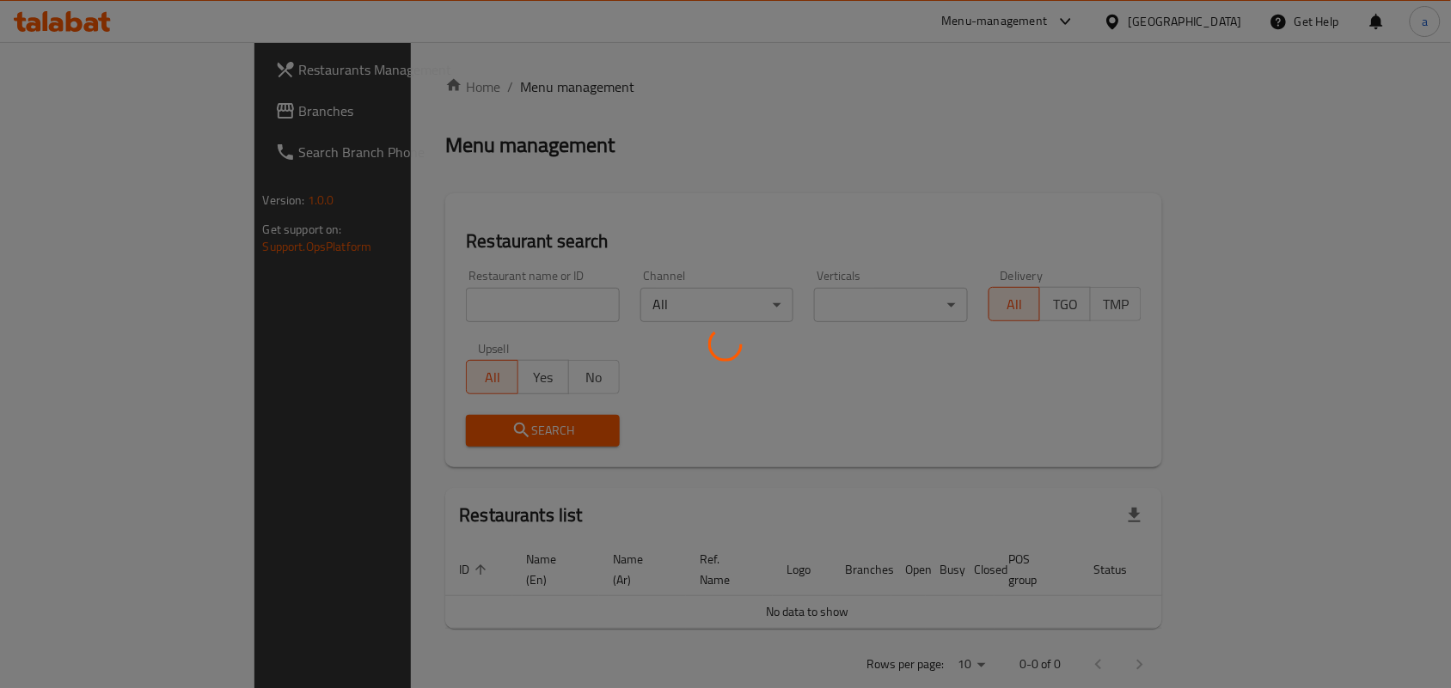
click at [354, 307] on div at bounding box center [725, 344] width 1451 height 688
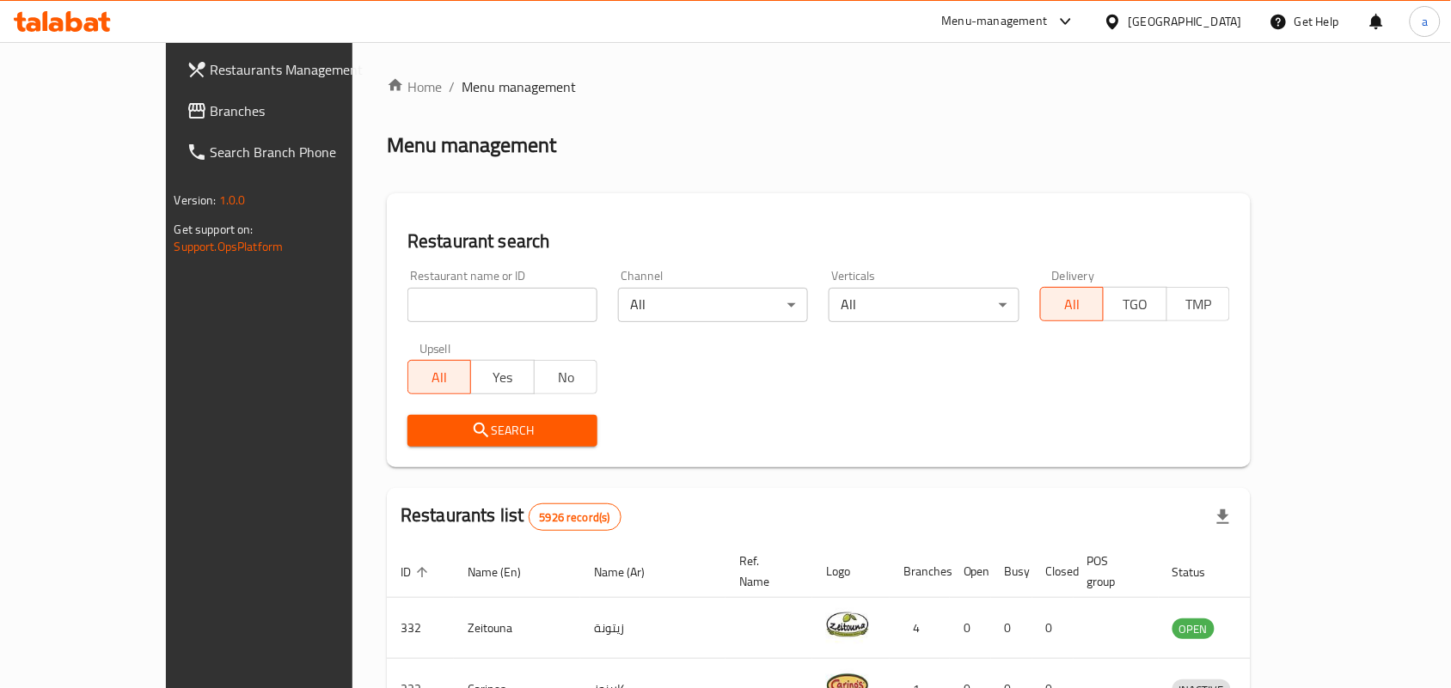
click at [407, 309] on input "search" at bounding box center [502, 305] width 190 height 34
paste input "24296"
type input "24296"
click button "Search" at bounding box center [502, 431] width 190 height 32
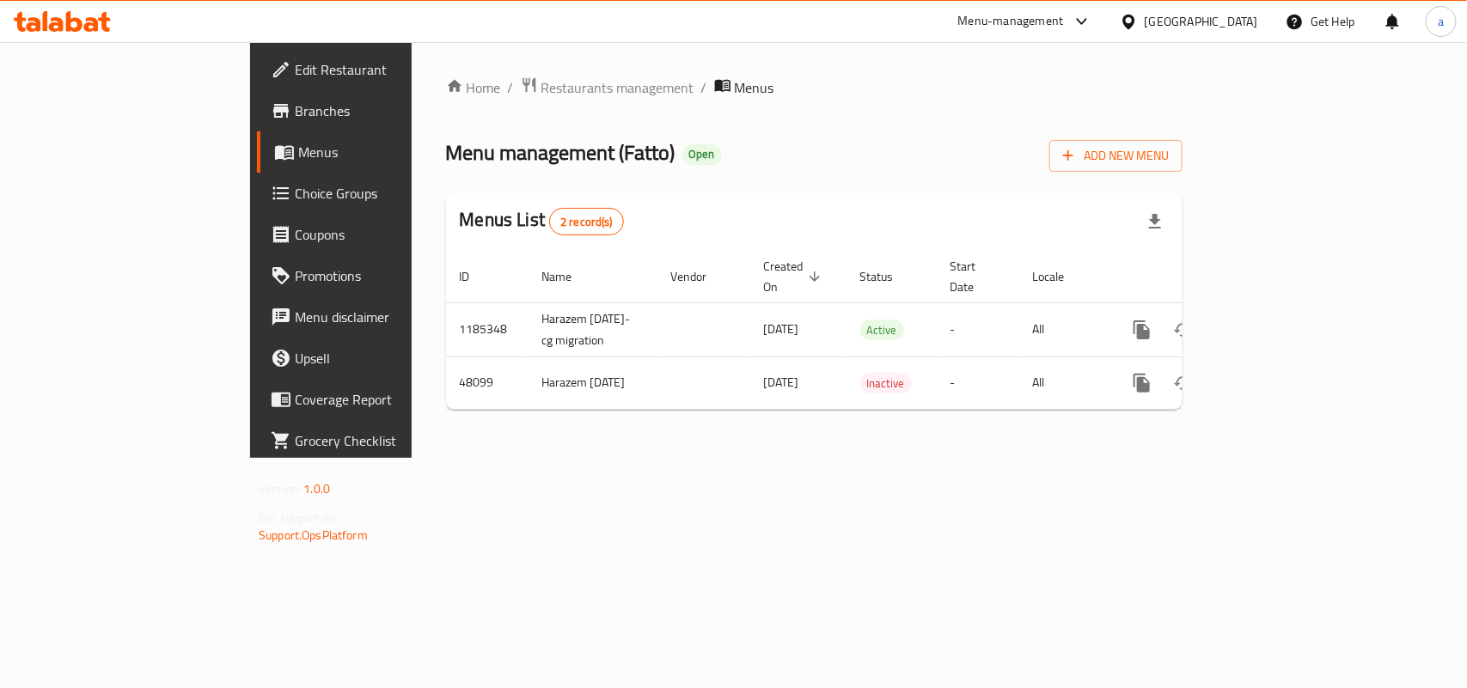
click at [295, 194] on span "Choice Groups" at bounding box center [388, 193] width 186 height 21
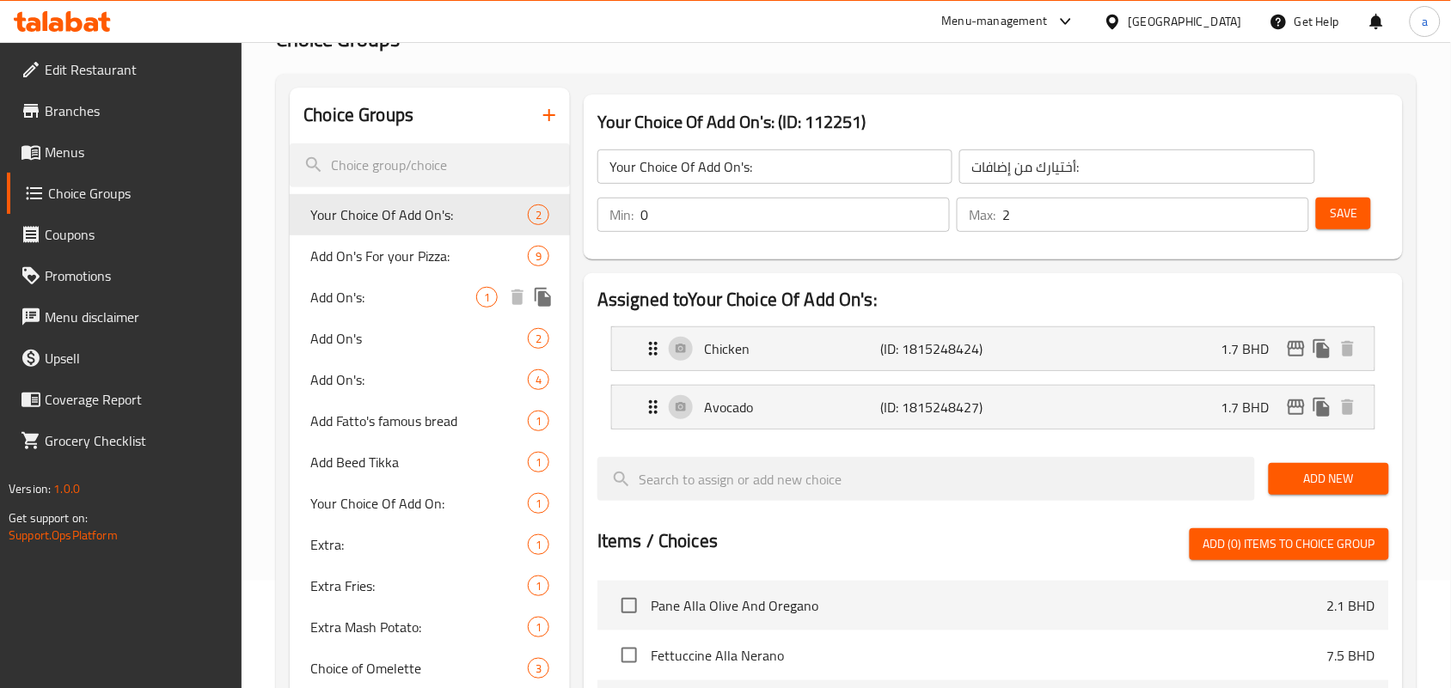
scroll to position [322, 0]
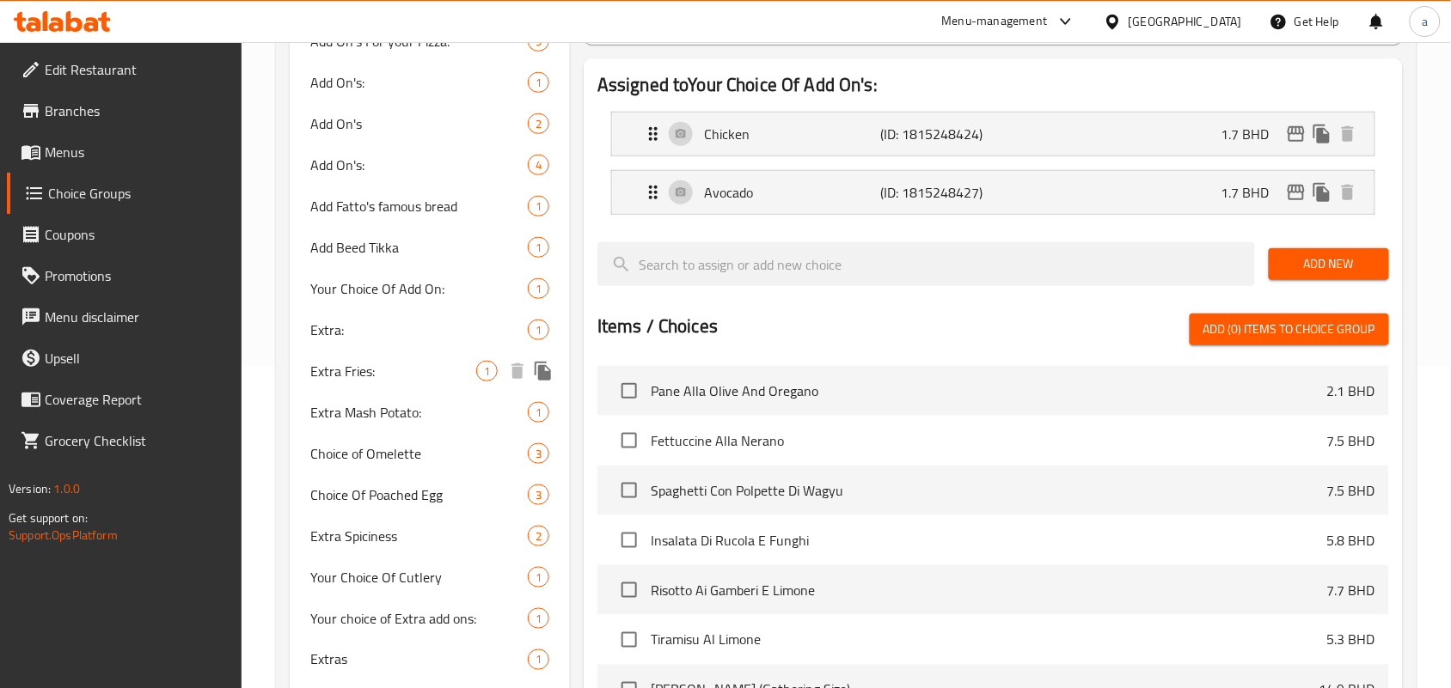
click at [375, 357] on div "Extra Fries: 1" at bounding box center [430, 371] width 280 height 41
type input "Extra Fries:"
type input "بطاطا اضافية:"
type input "1"
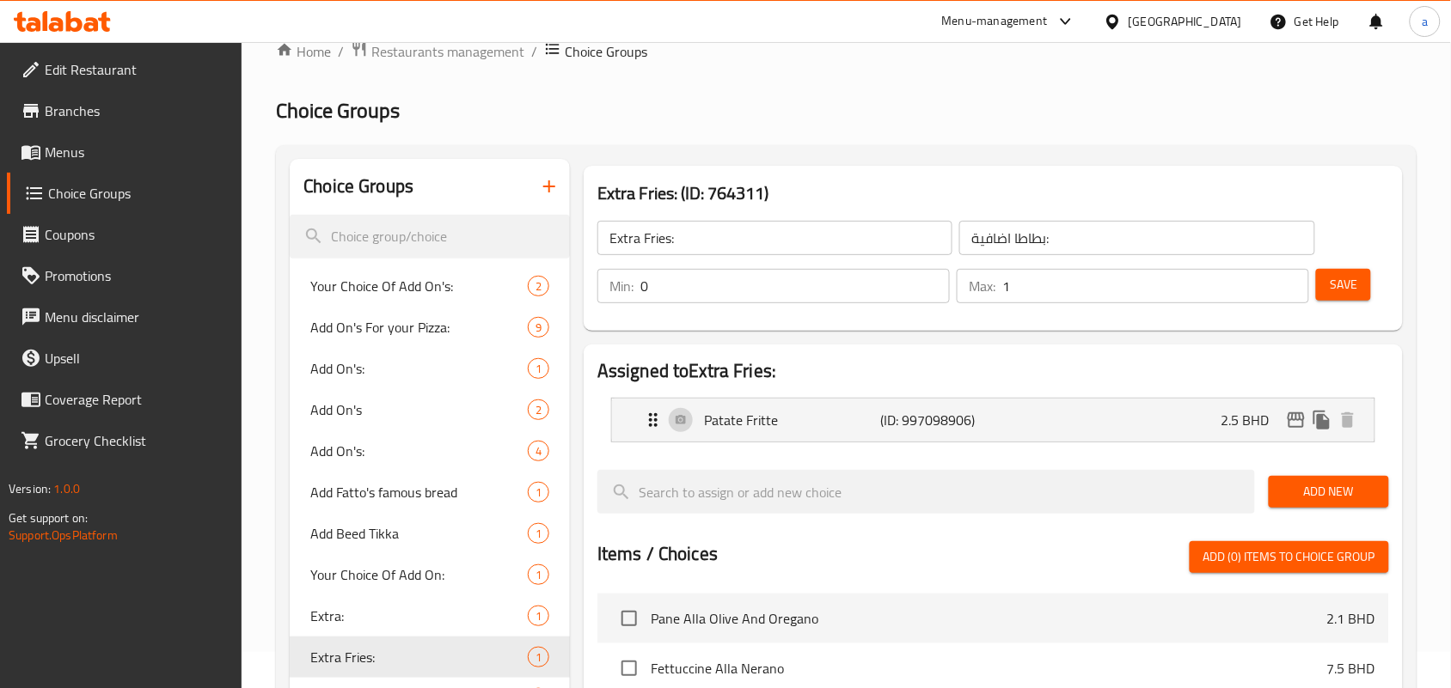
scroll to position [0, 0]
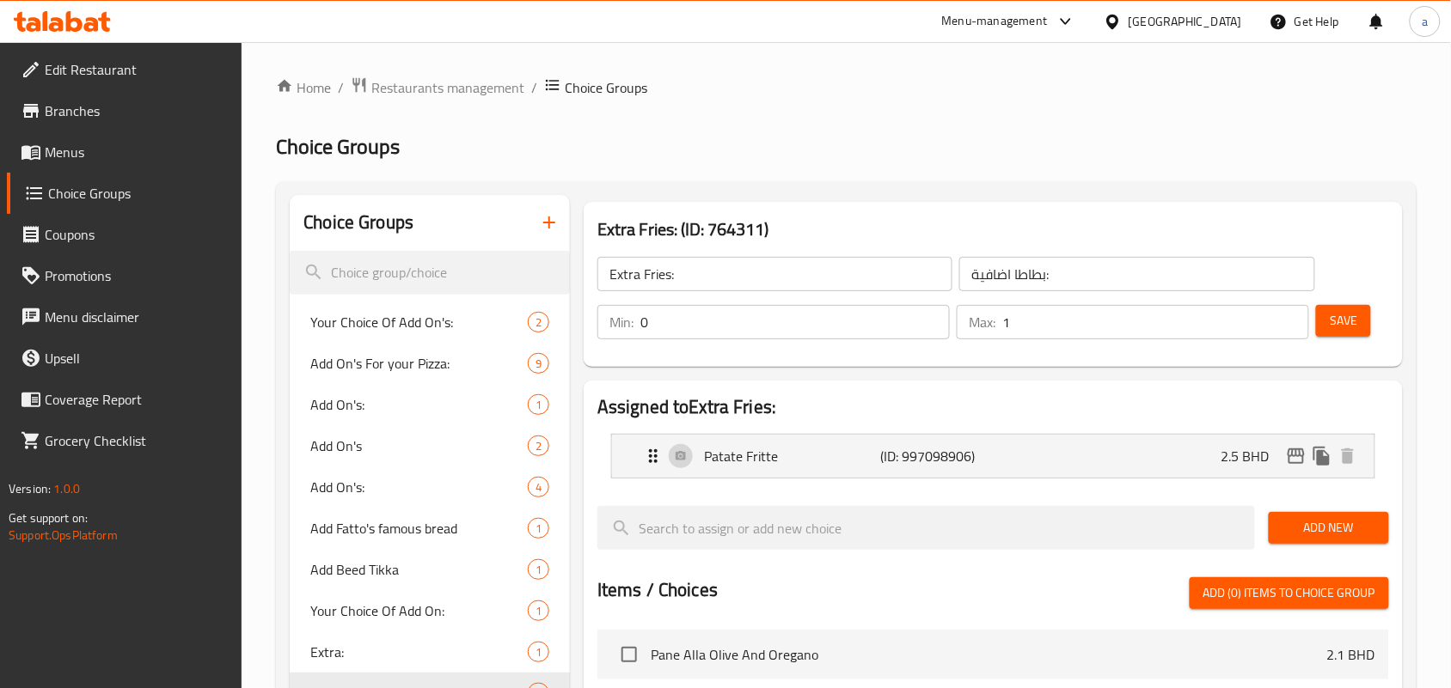
click at [1212, 23] on div "Bahrain" at bounding box center [1184, 21] width 113 height 19
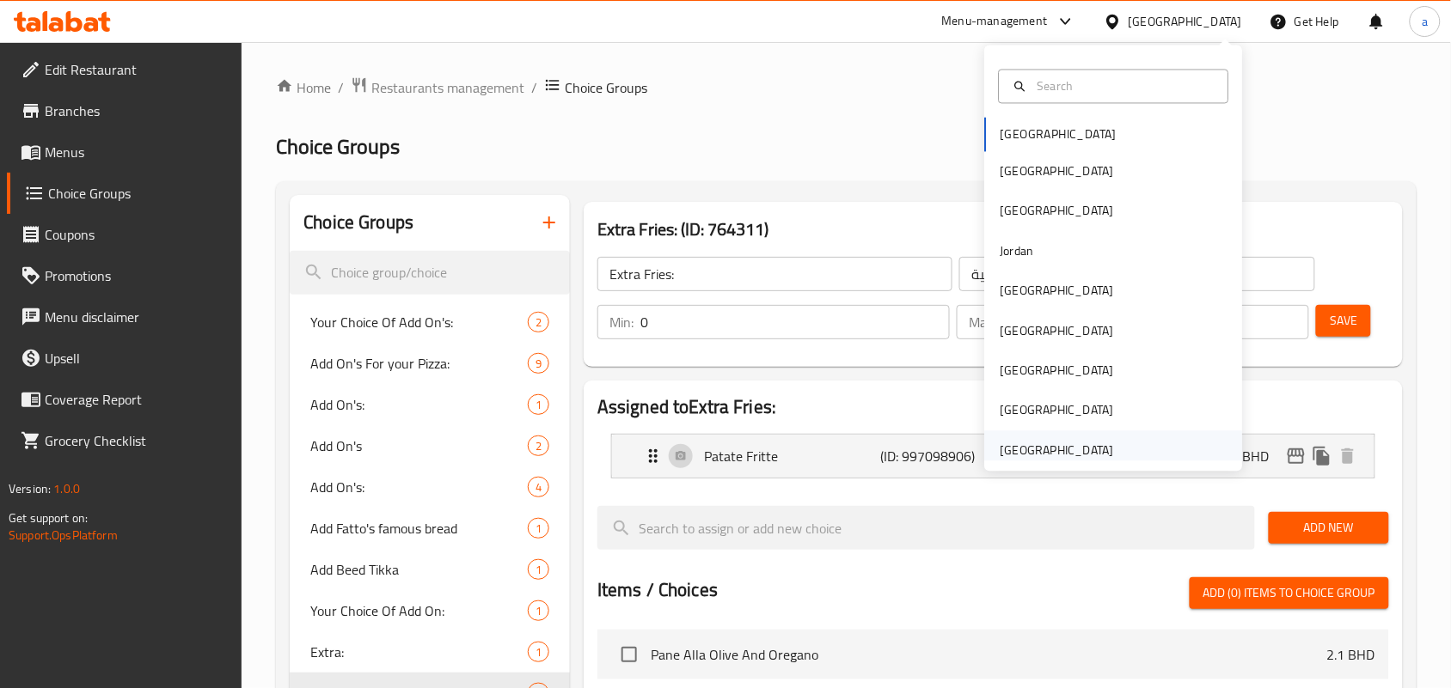
click at [1036, 452] on div "United Arab Emirates" at bounding box center [1056, 450] width 113 height 19
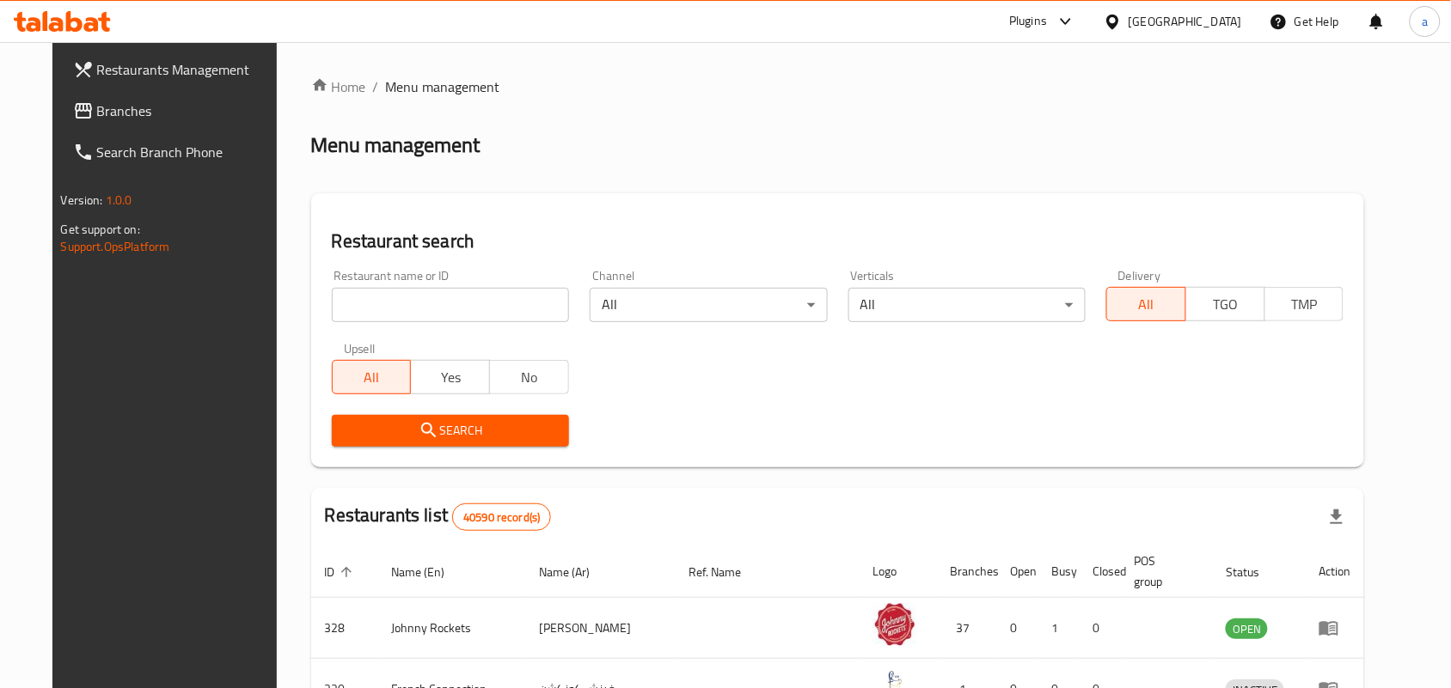
click at [113, 109] on span "Branches" at bounding box center [189, 111] width 184 height 21
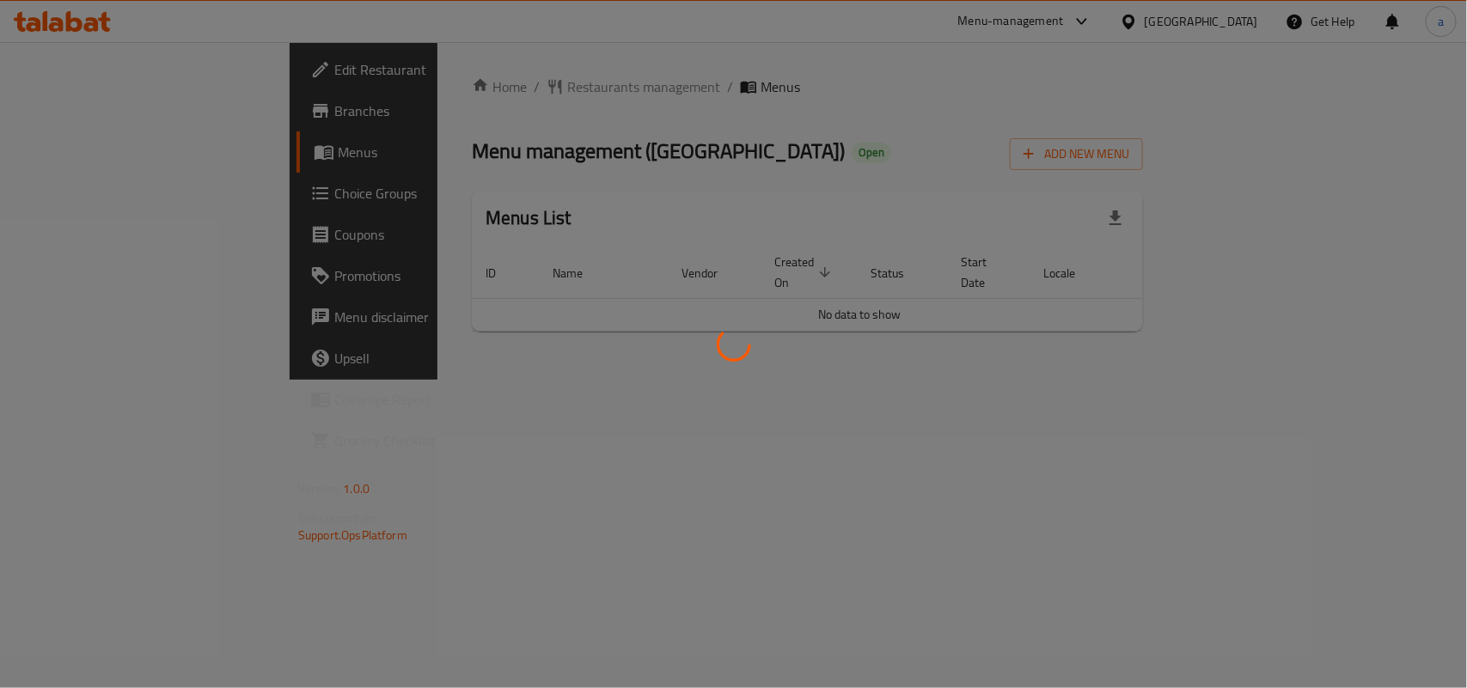
click at [465, 88] on div at bounding box center [733, 344] width 1467 height 688
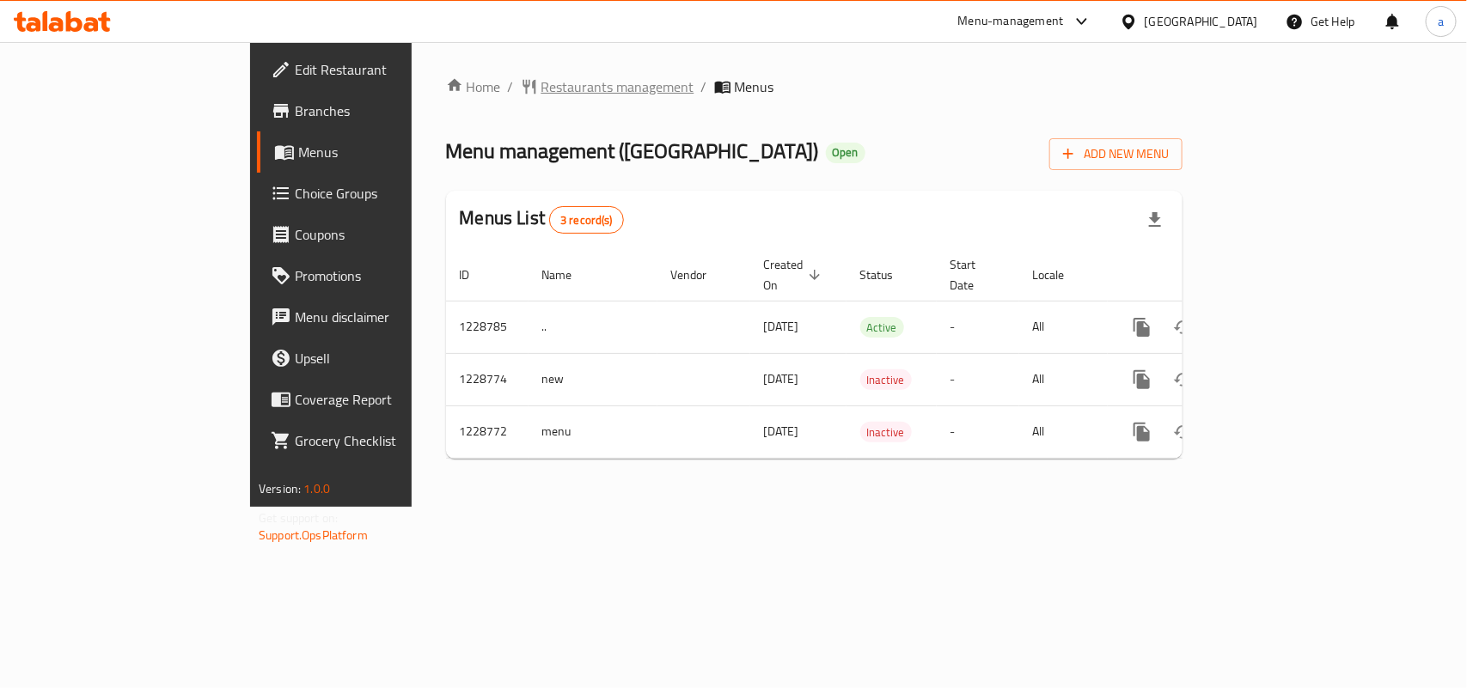
click at [541, 88] on span "Restaurants management" at bounding box center [617, 86] width 153 height 21
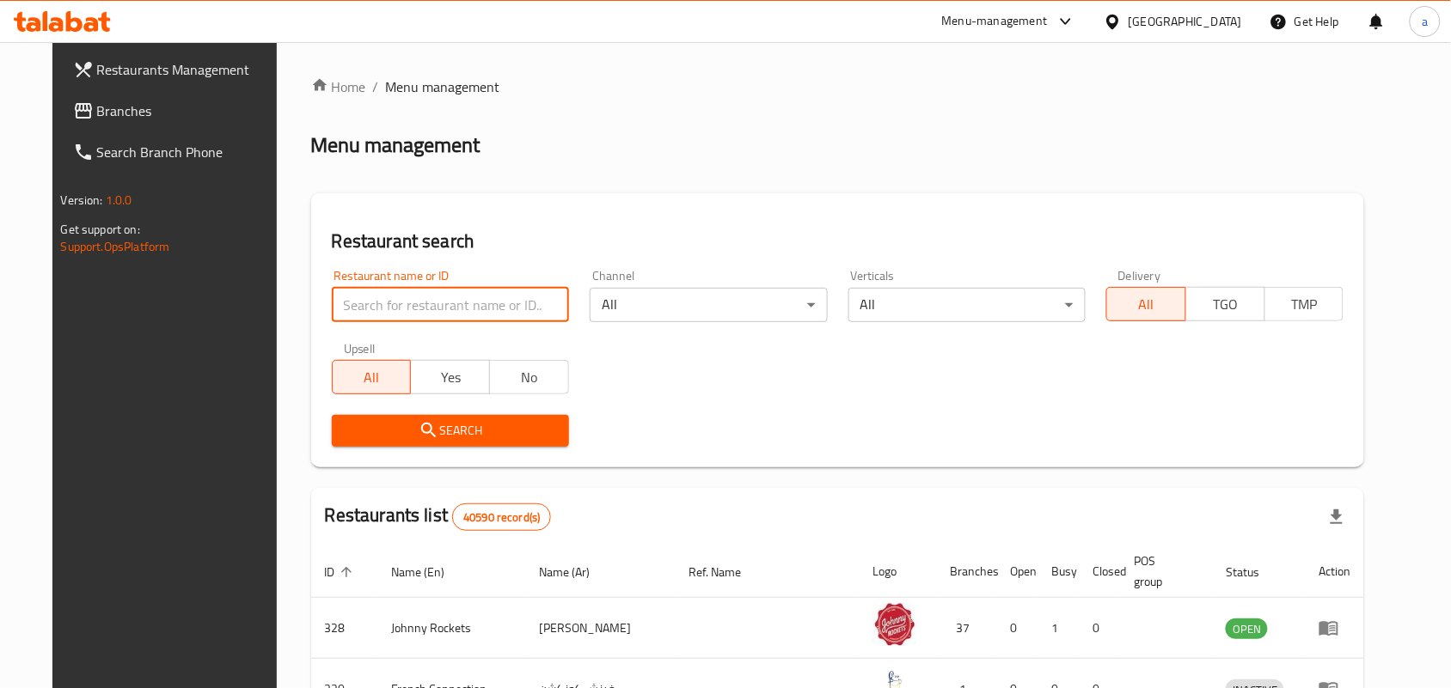
click at [359, 288] on input "search" at bounding box center [450, 305] width 237 height 34
paste input "676566"
type input "676566"
click button "Search" at bounding box center [450, 431] width 237 height 32
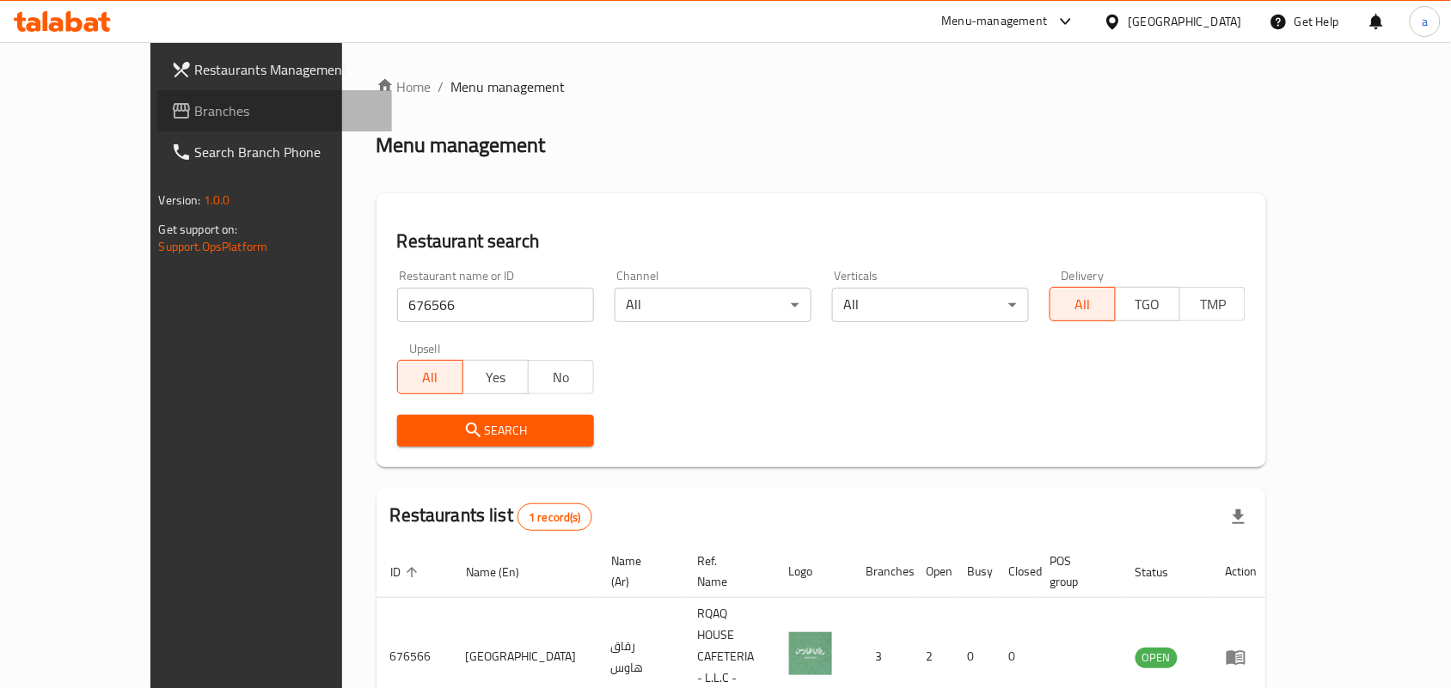
click at [195, 101] on span "Branches" at bounding box center [287, 111] width 184 height 21
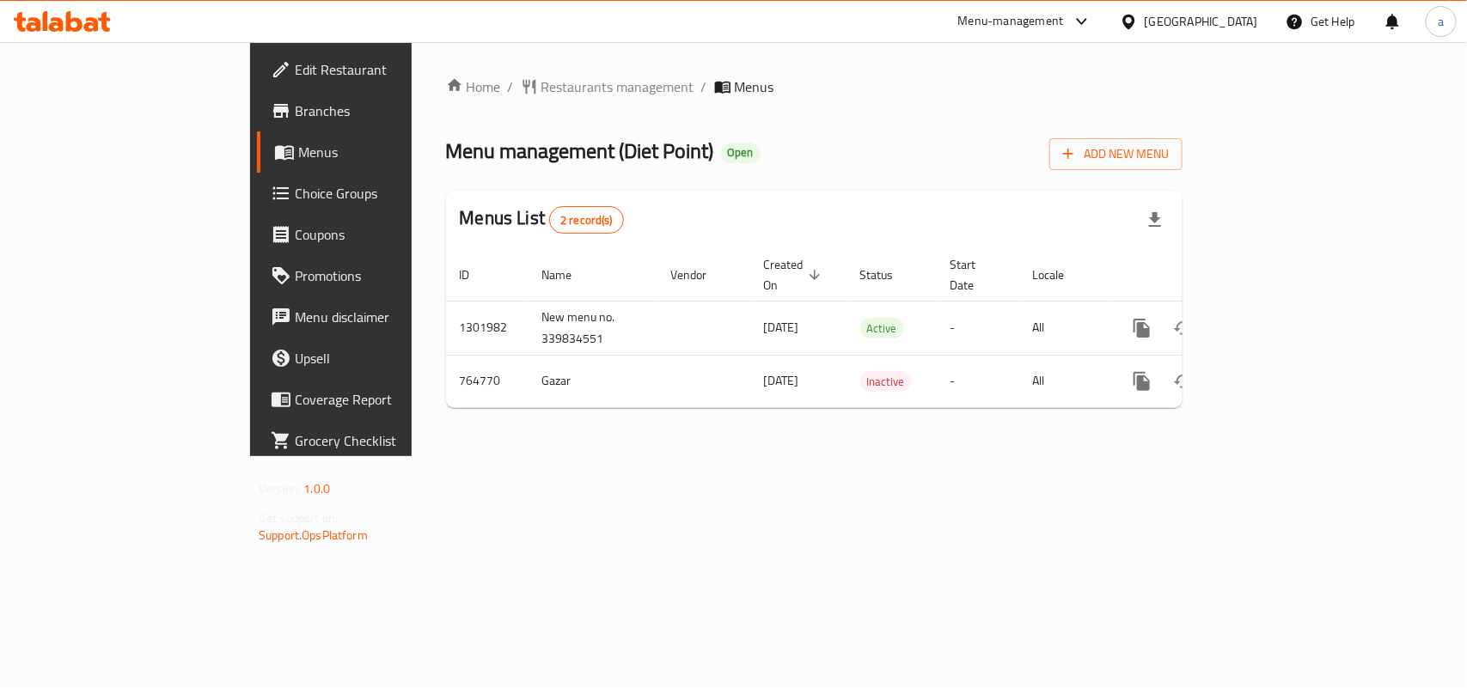
click at [712, 144] on div "Menu management ( Diet Point ) Open Add New Menu" at bounding box center [814, 150] width 736 height 39
click at [541, 88] on span "Restaurants management" at bounding box center [617, 86] width 153 height 21
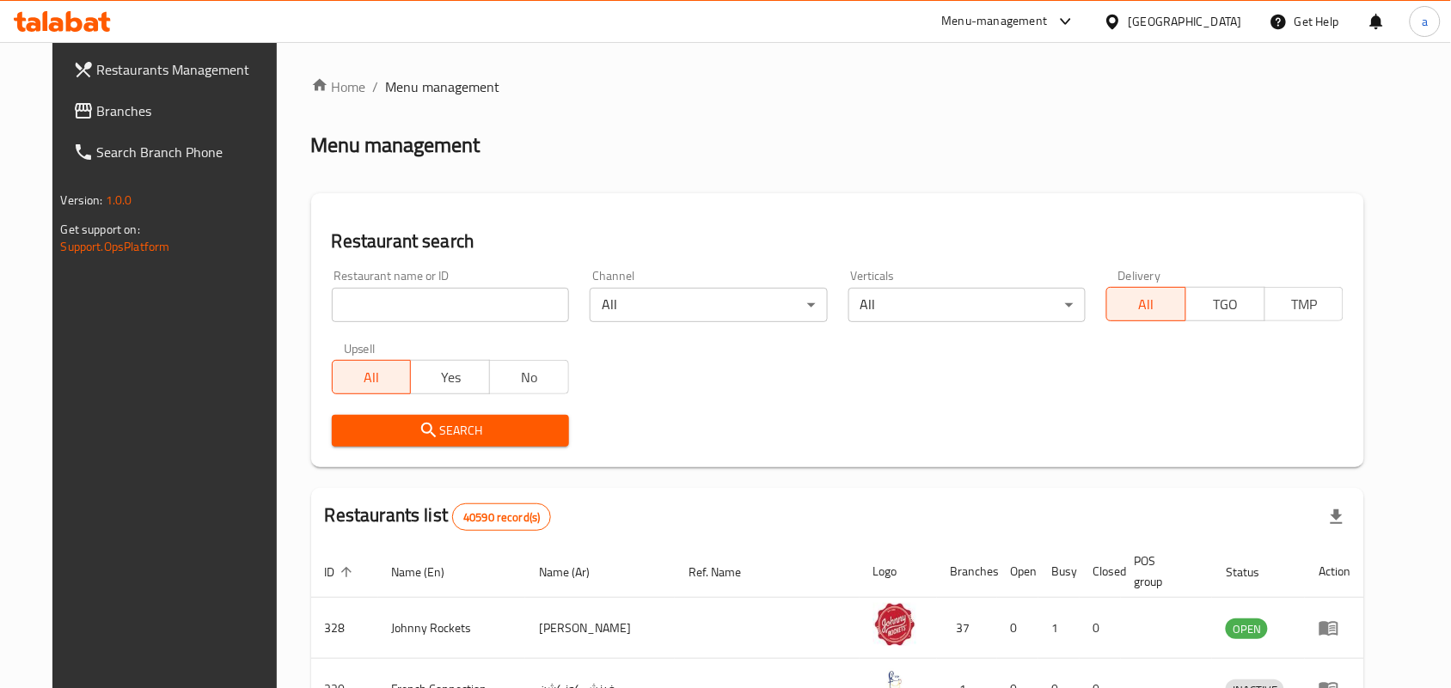
click at [372, 312] on input "search" at bounding box center [450, 305] width 237 height 34
paste input "650467"
type input "650467"
click button "Search" at bounding box center [450, 431] width 237 height 32
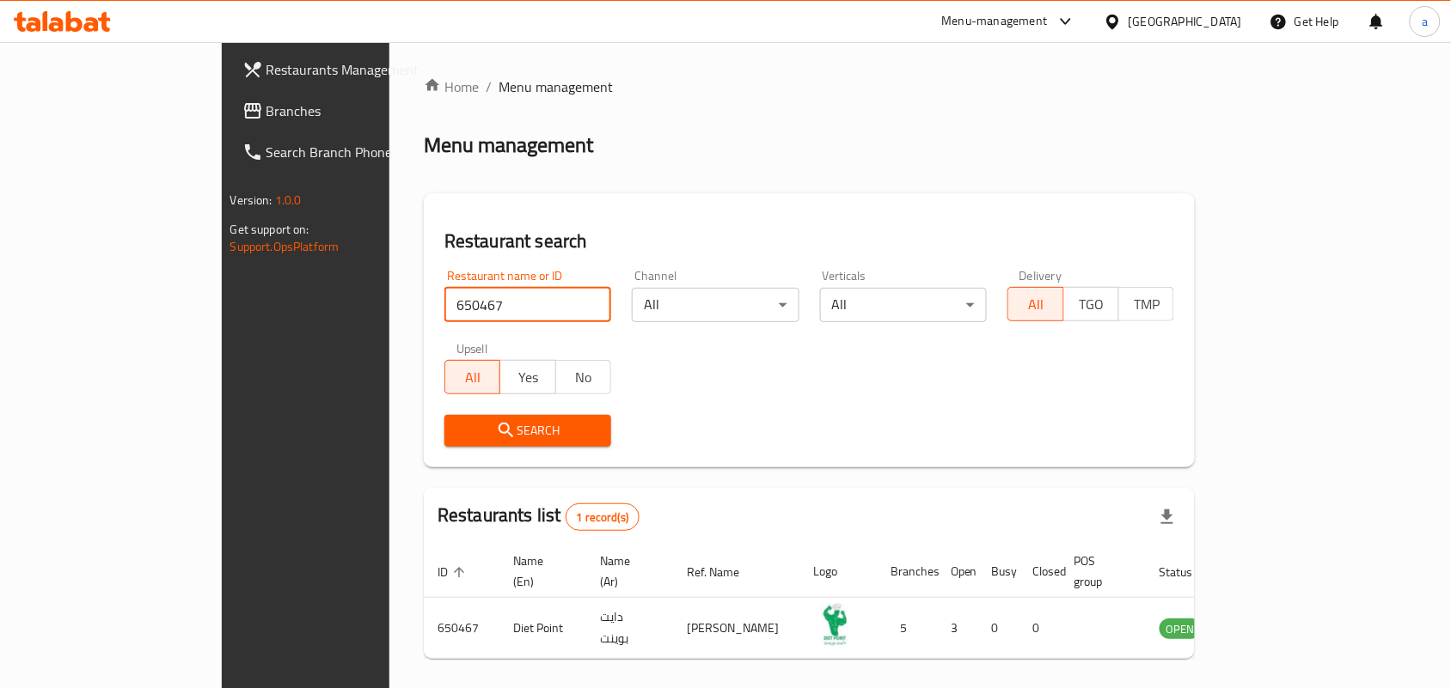
click at [1203, 24] on div "United Arab Emirates" at bounding box center [1184, 21] width 113 height 19
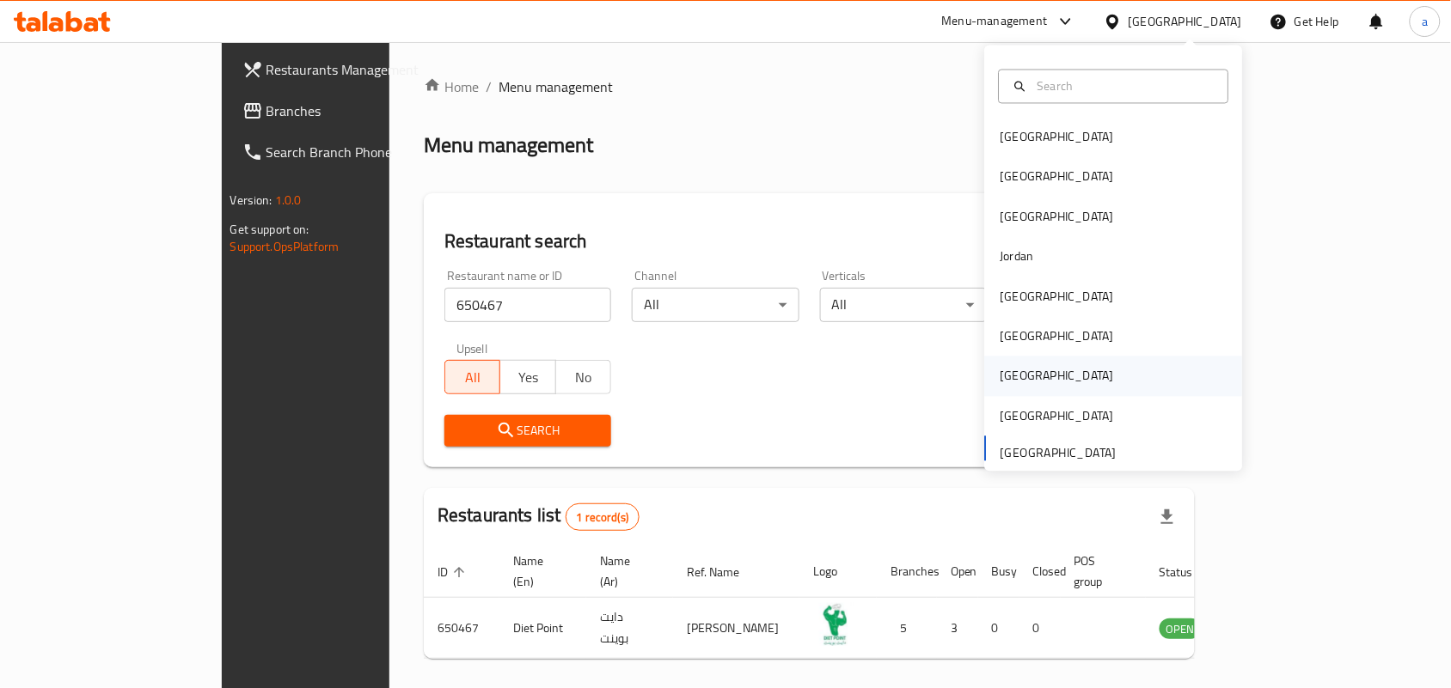
click at [1008, 367] on div "Qatar" at bounding box center [1056, 376] width 113 height 19
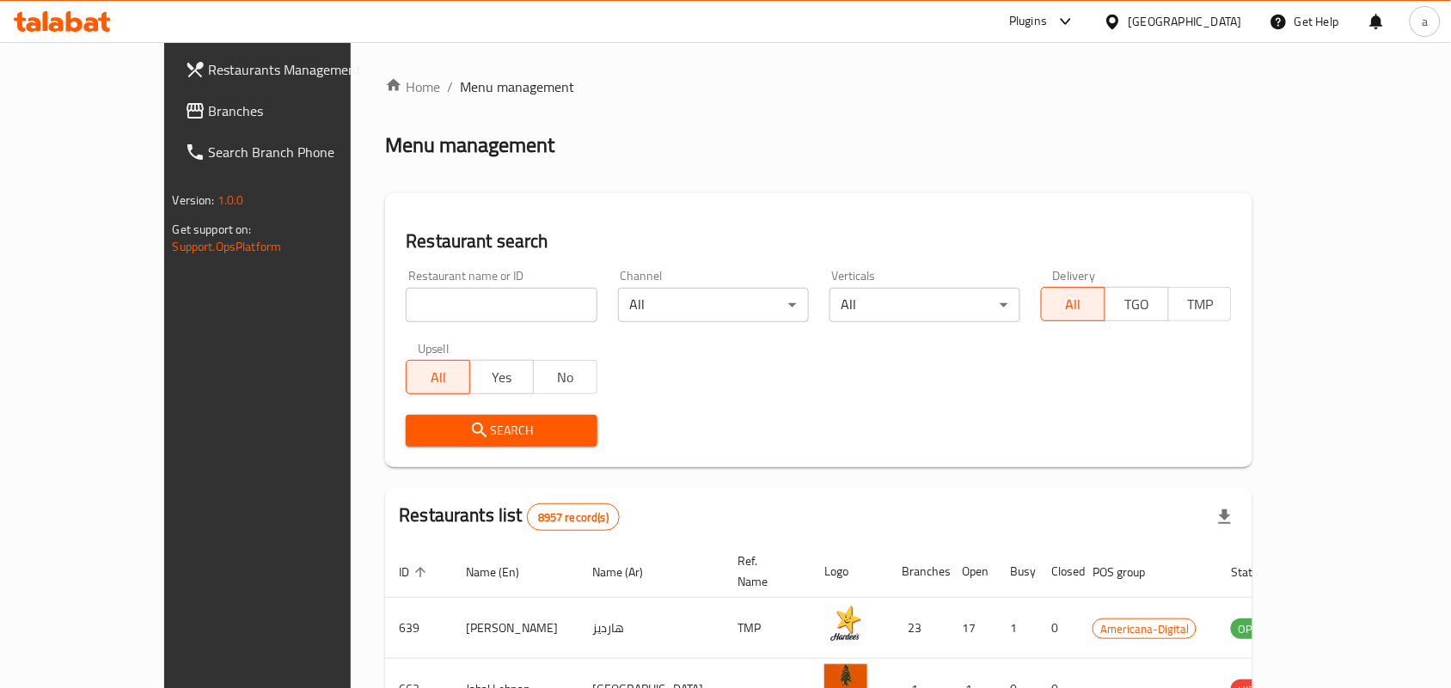
click at [209, 112] on span "Branches" at bounding box center [301, 111] width 184 height 21
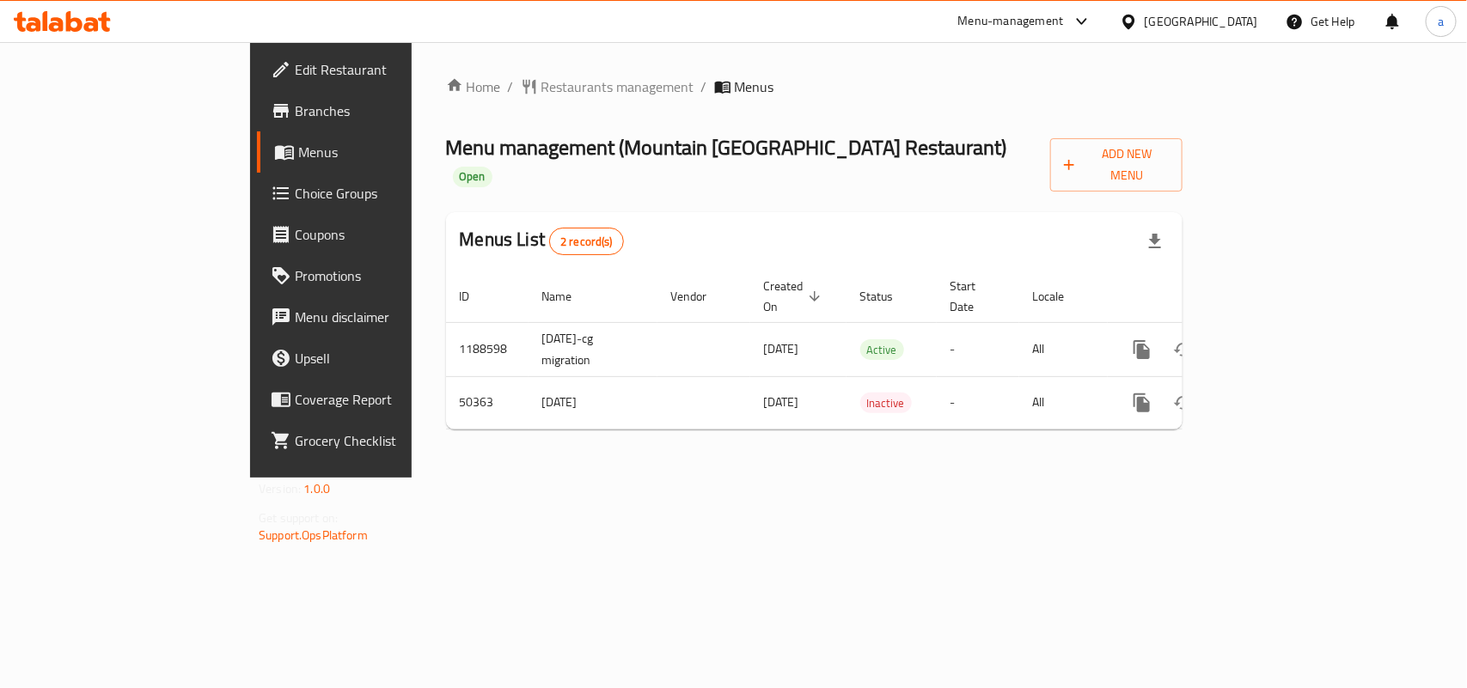
click at [541, 76] on span "Restaurants management" at bounding box center [617, 86] width 153 height 21
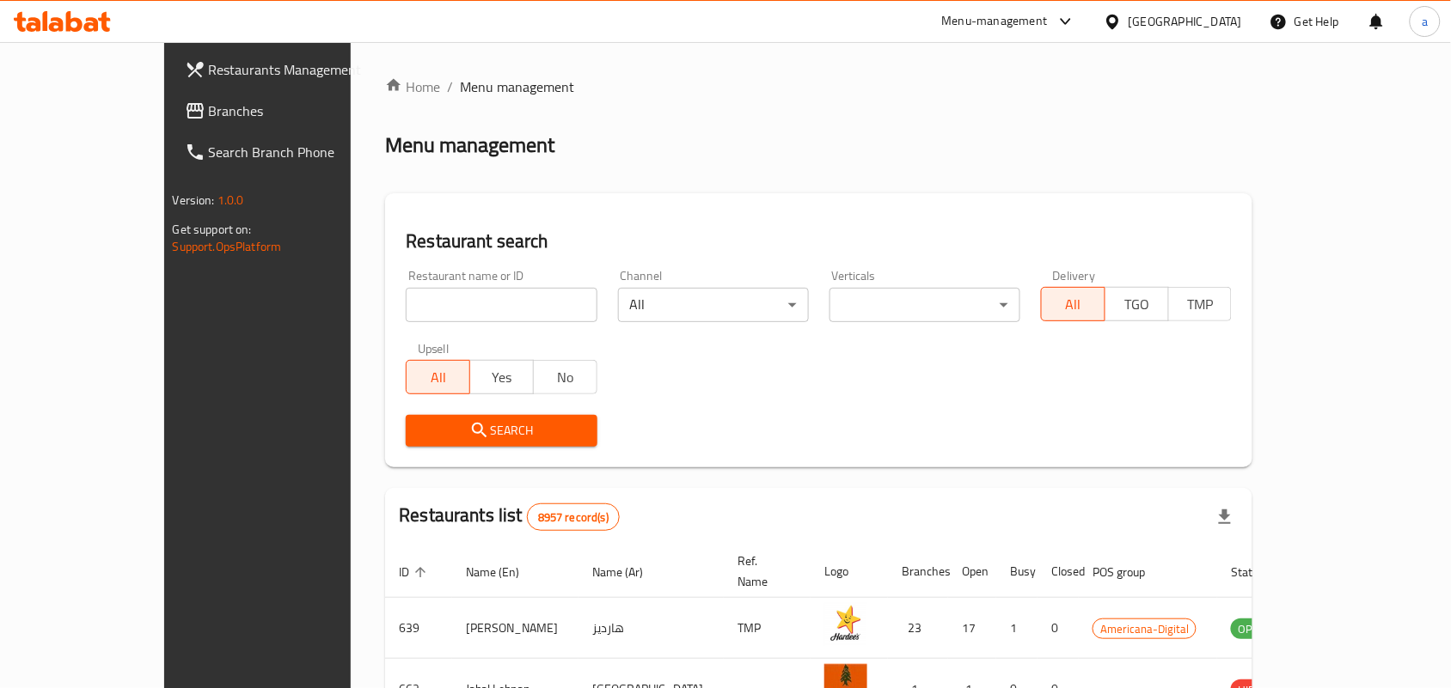
click at [391, 294] on div at bounding box center [725, 344] width 1451 height 688
click at [406, 298] on input "search" at bounding box center [501, 305] width 191 height 34
paste input "25092"
type input "25092"
click button "Search" at bounding box center [501, 431] width 191 height 32
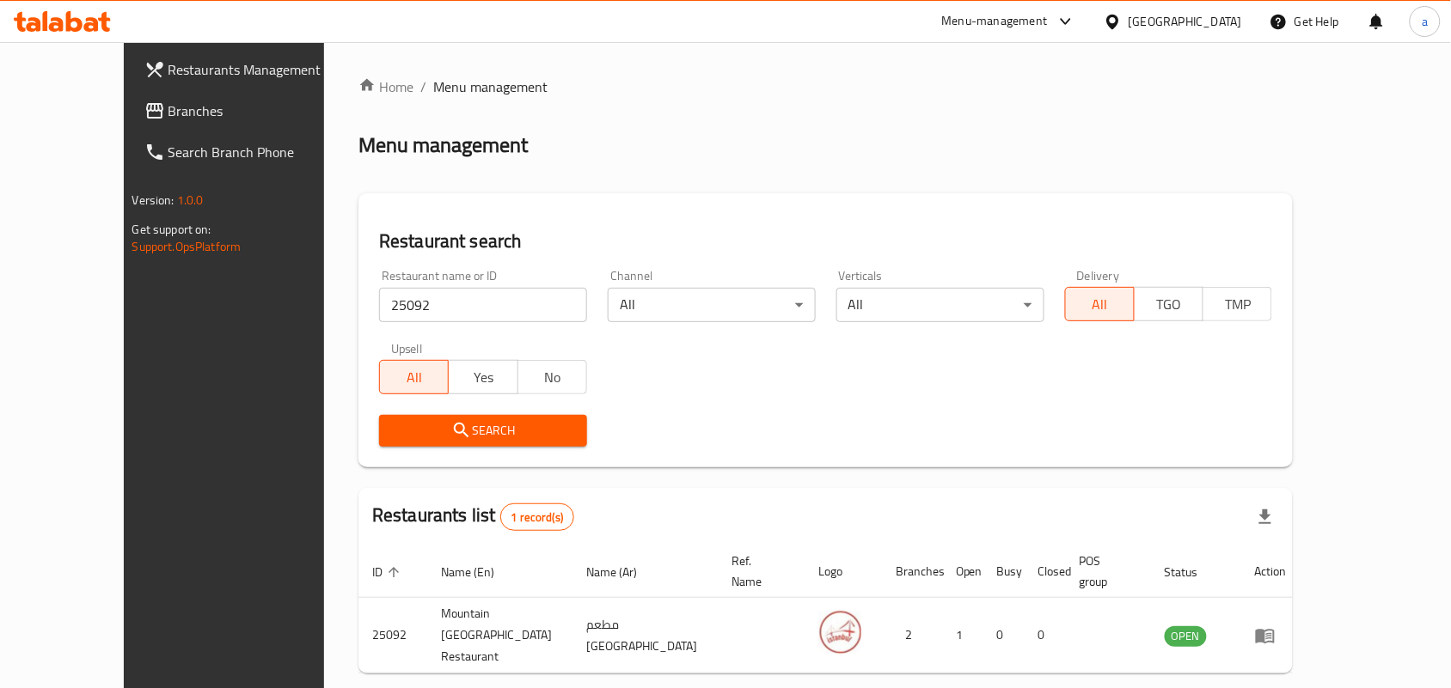
click at [1128, 24] on div at bounding box center [1115, 21] width 25 height 19
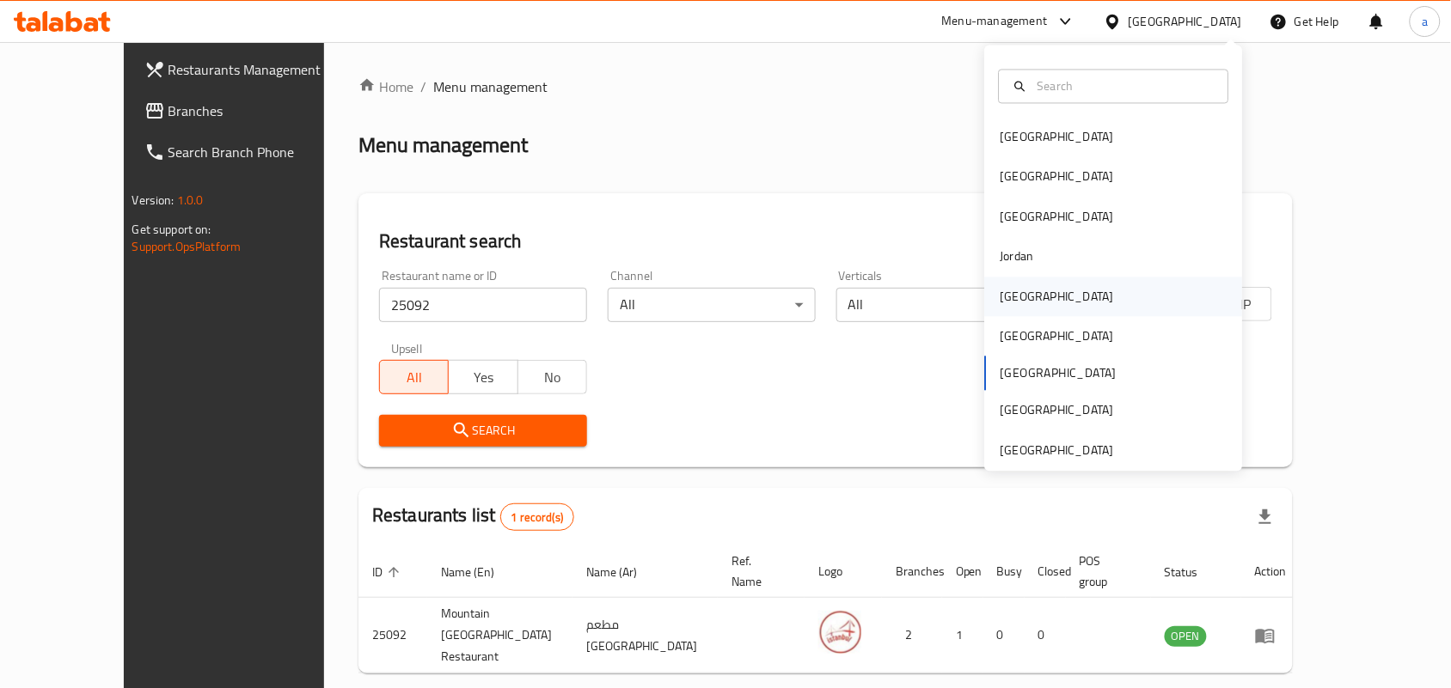
click at [1017, 302] on div "Kuwait" at bounding box center [1056, 296] width 113 height 19
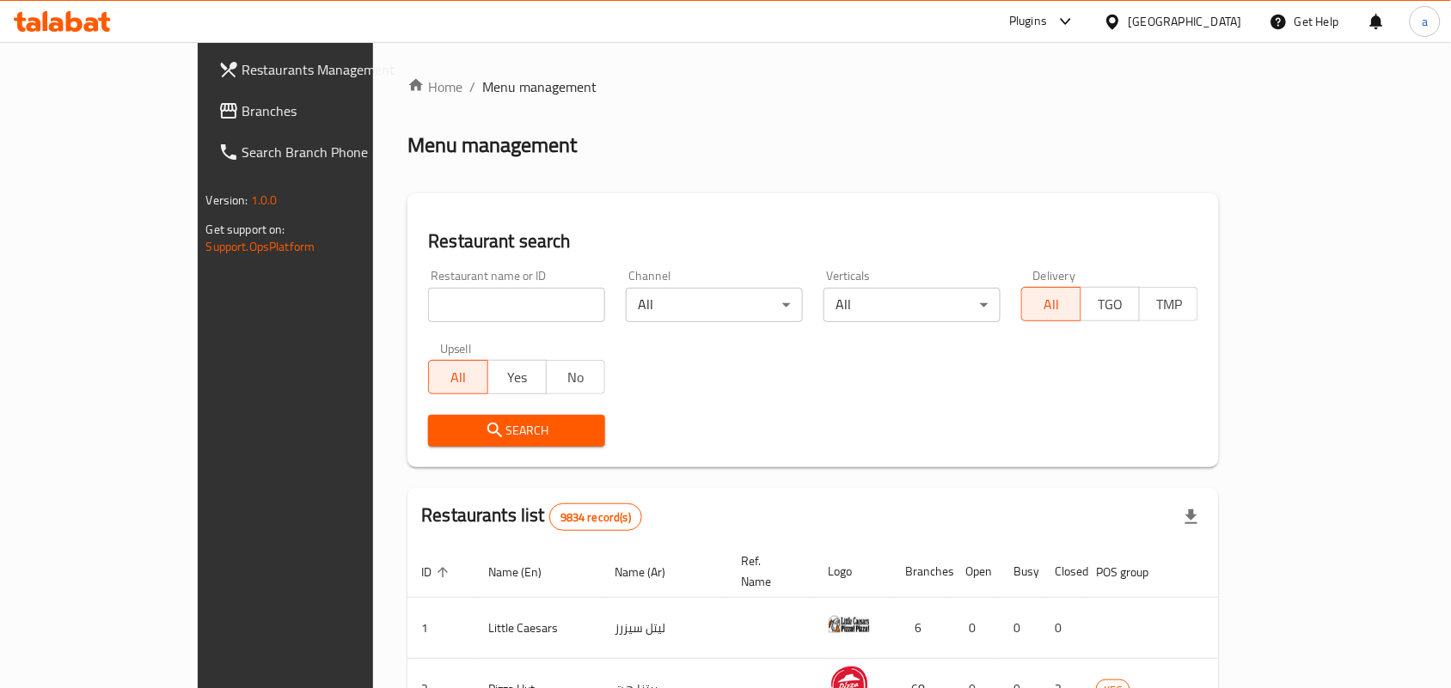
click at [1220, 18] on div "Kuwait" at bounding box center [1184, 21] width 113 height 19
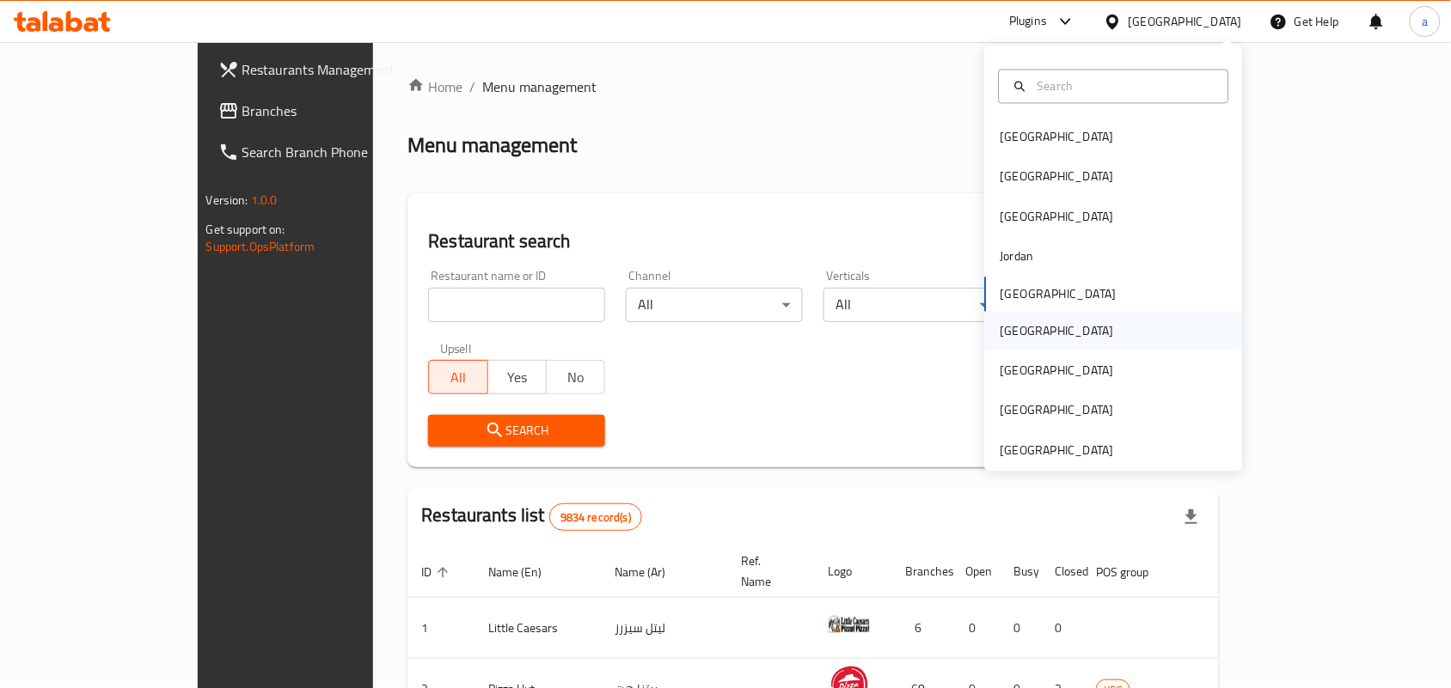
click at [1036, 327] on div "[GEOGRAPHIC_DATA]" at bounding box center [1114, 331] width 258 height 40
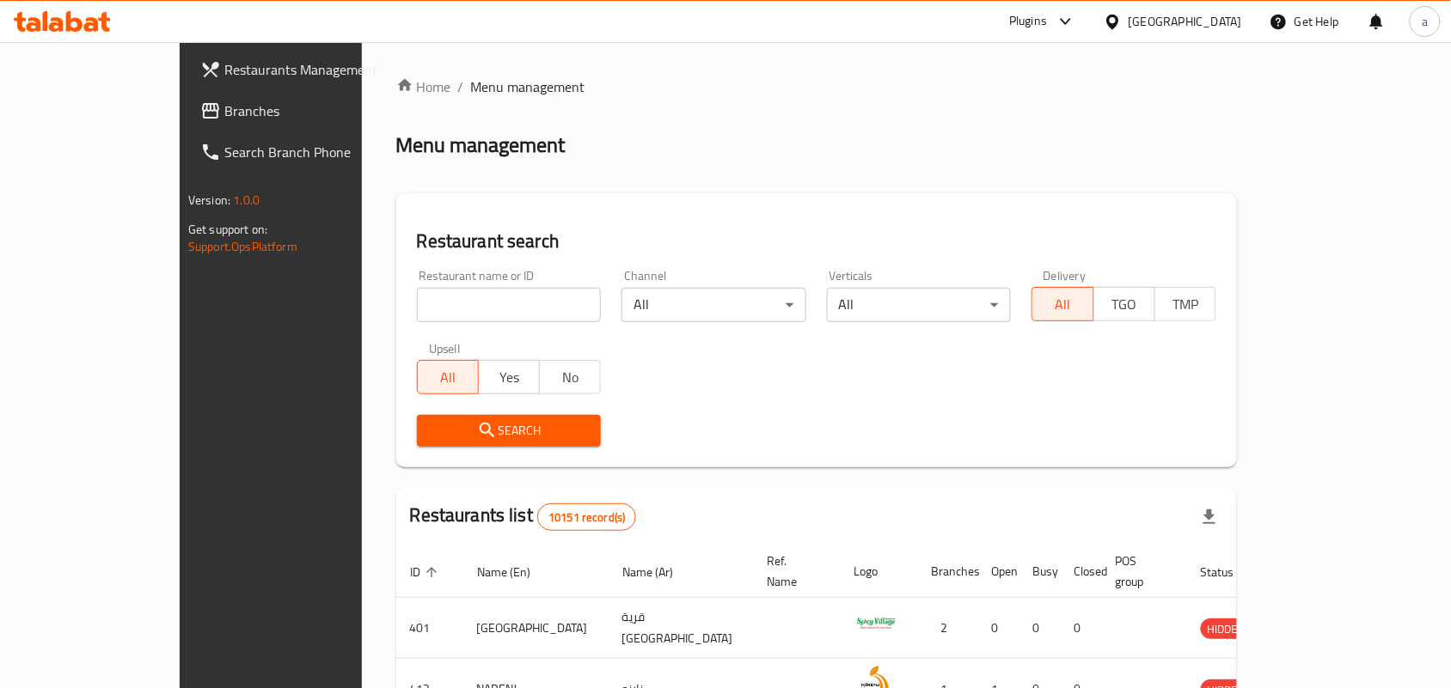
click at [224, 114] on span "Branches" at bounding box center [316, 111] width 184 height 21
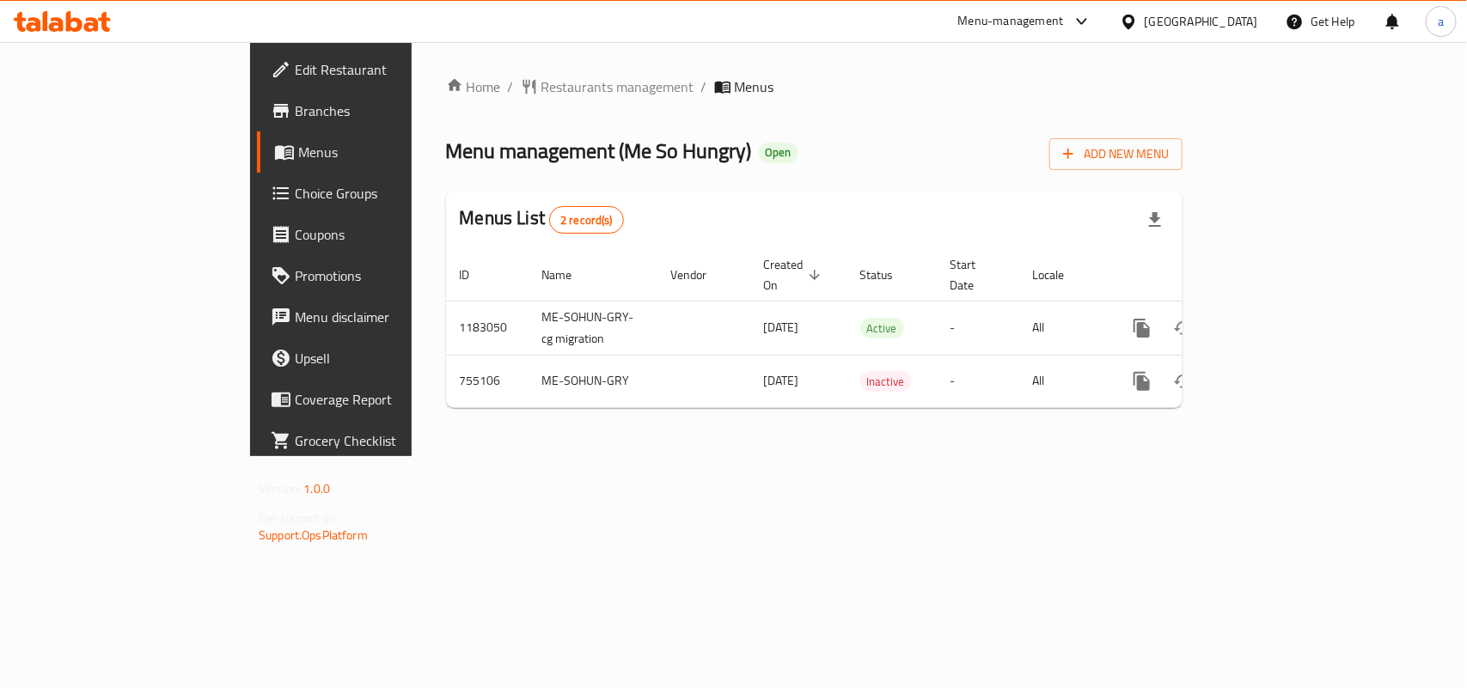
click at [541, 93] on span "Restaurants management" at bounding box center [617, 86] width 153 height 21
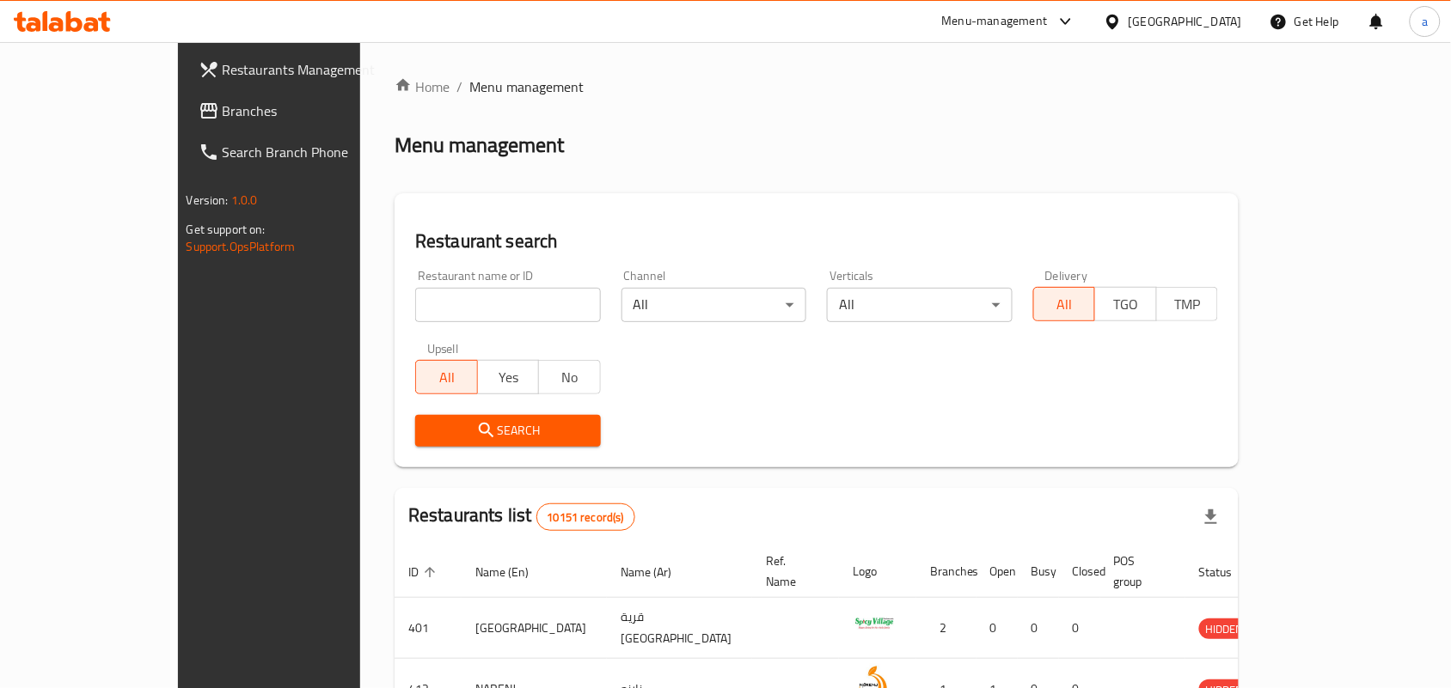
click at [415, 295] on input "search" at bounding box center [508, 305] width 186 height 34
paste input "649489"
type input "649489"
click button "Search" at bounding box center [508, 431] width 186 height 32
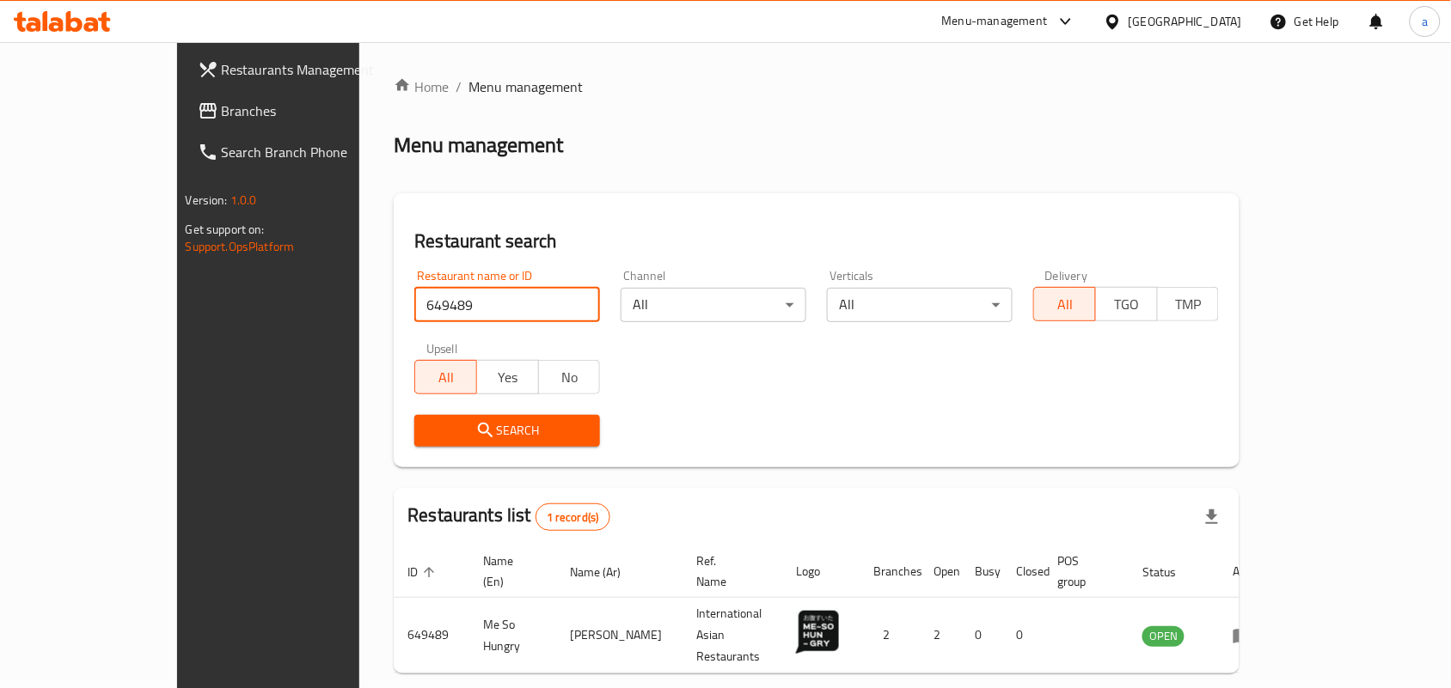
click at [222, 108] on span "Branches" at bounding box center [314, 111] width 184 height 21
